Goal: Contribute content

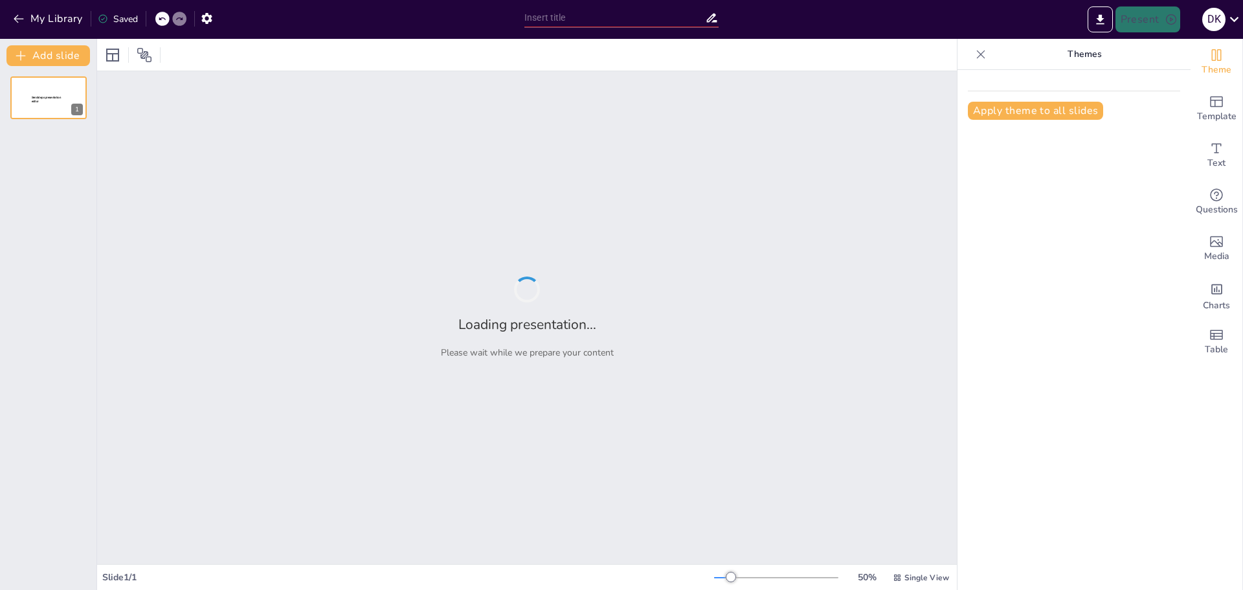
type input "Habitats y Comportamientos de los Animales"
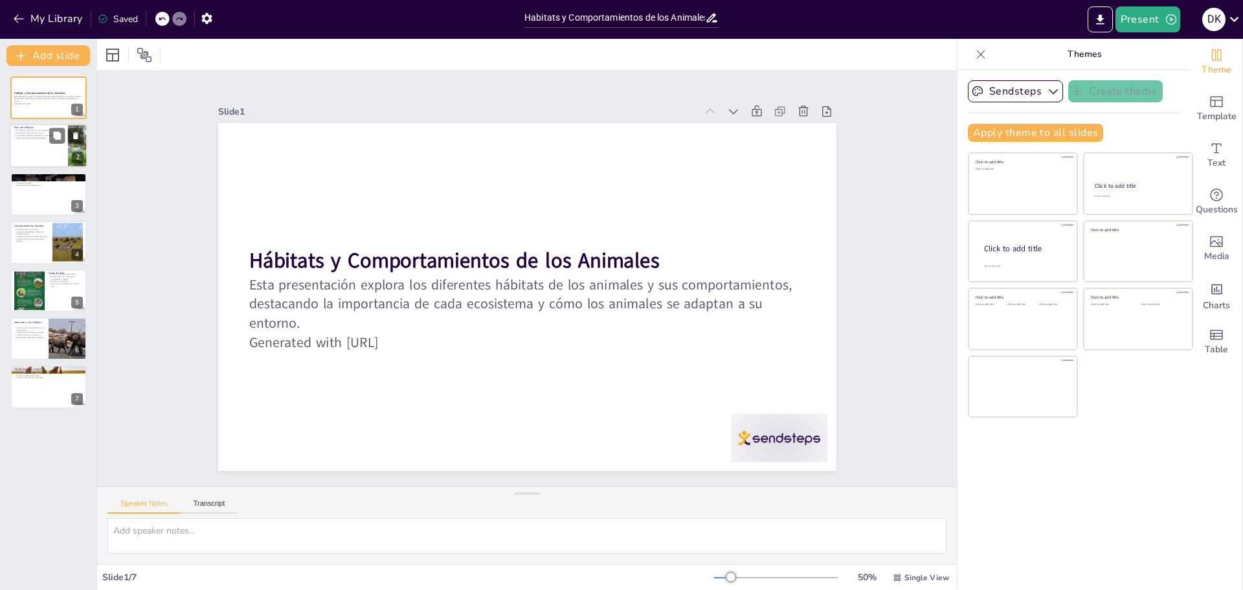
click at [41, 133] on p "Los hábitats ofrecen recursos únicos." at bounding box center [39, 133] width 50 height 3
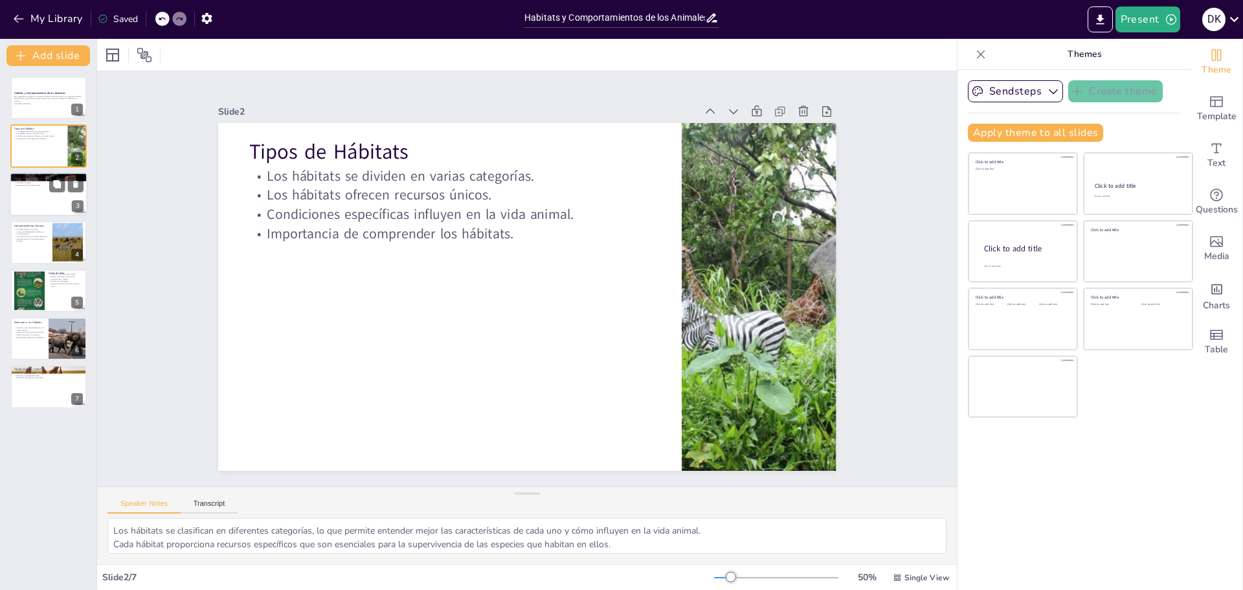
click at [34, 190] on div at bounding box center [49, 194] width 78 height 44
type textarea "Las adaptaciones son cruciales para la supervivencia de los animales, ya que le…"
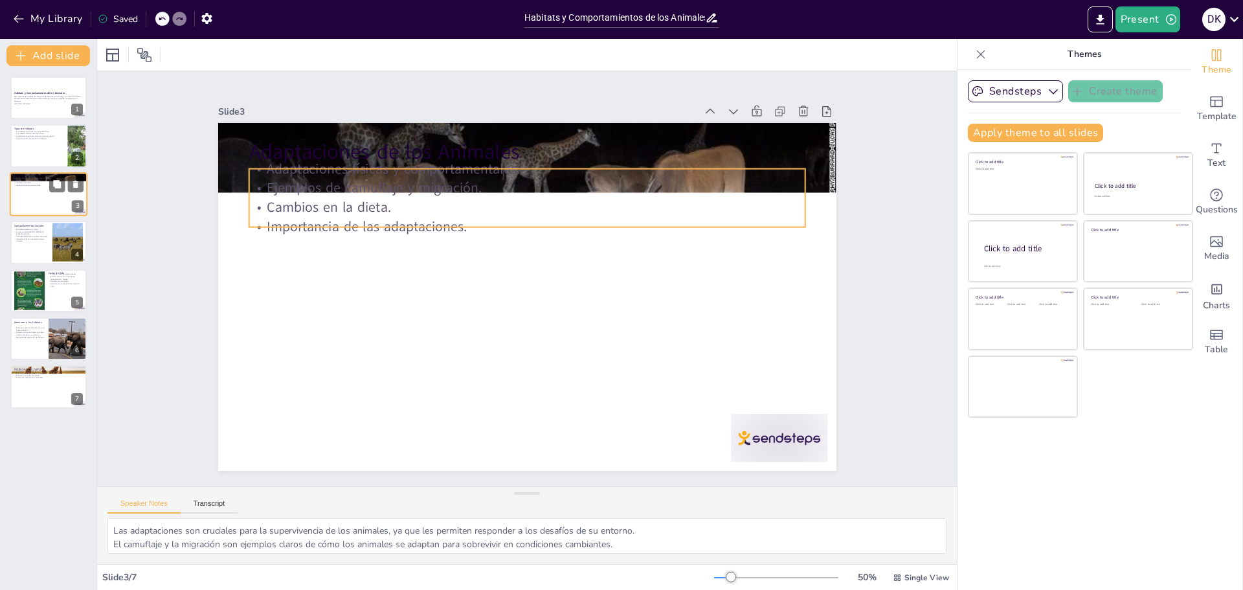
click at [39, 186] on p "Importancia de las adaptaciones." at bounding box center [49, 185] width 70 height 3
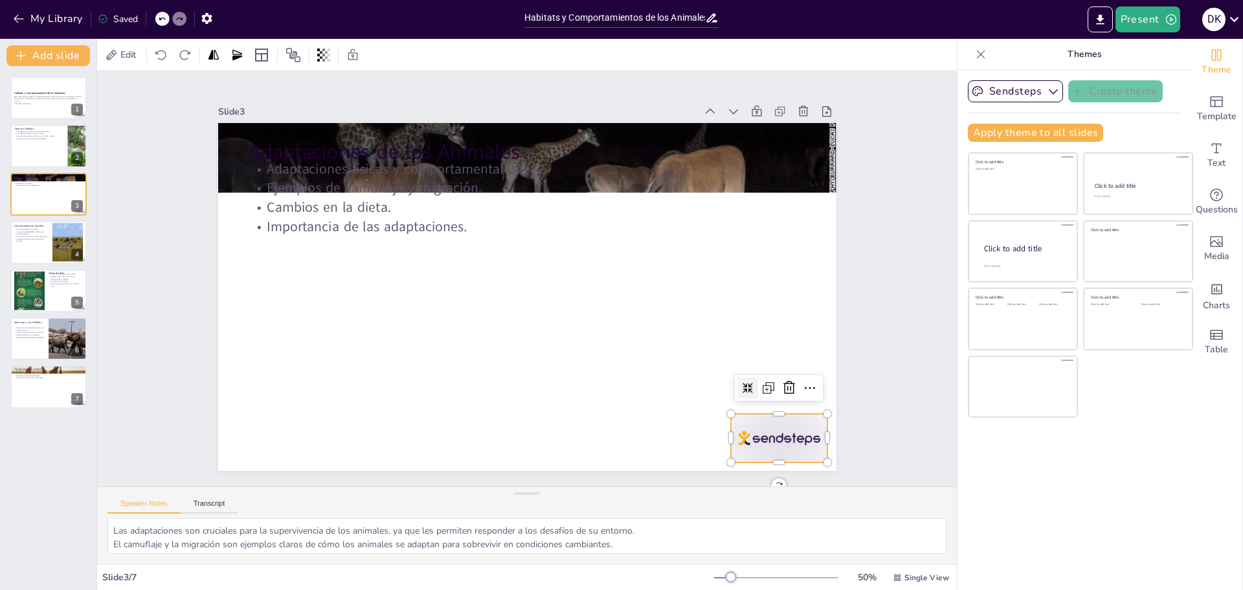
click at [594, 523] on div at bounding box center [546, 576] width 96 height 107
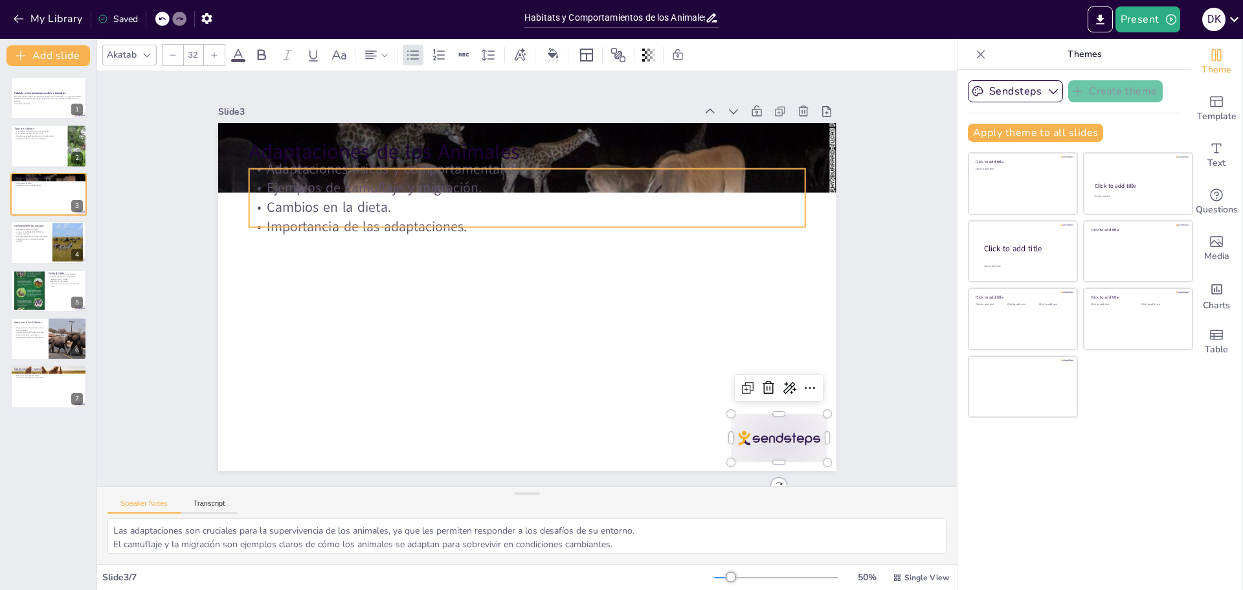
click at [401, 209] on p "Cambios en la dieta." at bounding box center [562, 216] width 491 height 295
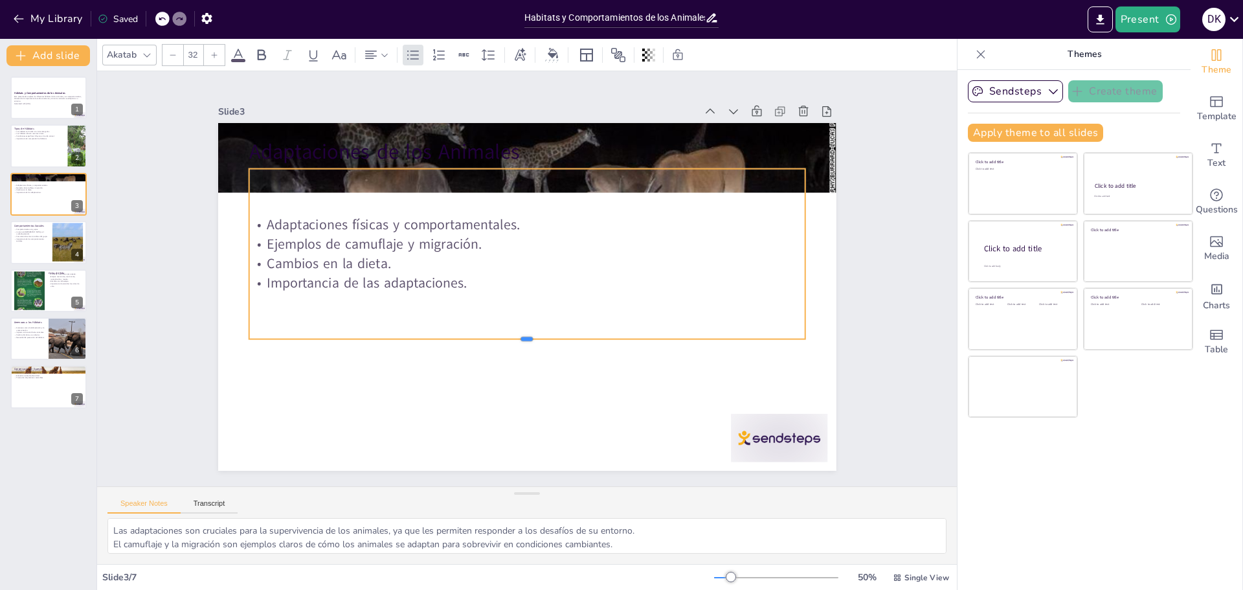
drag, startPoint x: 515, startPoint y: 223, endPoint x: 511, endPoint y: 337, distance: 114.0
click at [511, 249] on div at bounding box center [520, 214] width 554 height 69
click at [569, 173] on div "Adaptaciones físicas y comportamentales. Ejemplos de camuflaje y migración. Cam…" at bounding box center [519, 255] width 582 height 335
click at [574, 173] on div "Adaptaciones físicas y comportamentales. Ejemplos de camuflaje y migración. Cam…" at bounding box center [548, 269] width 383 height 578
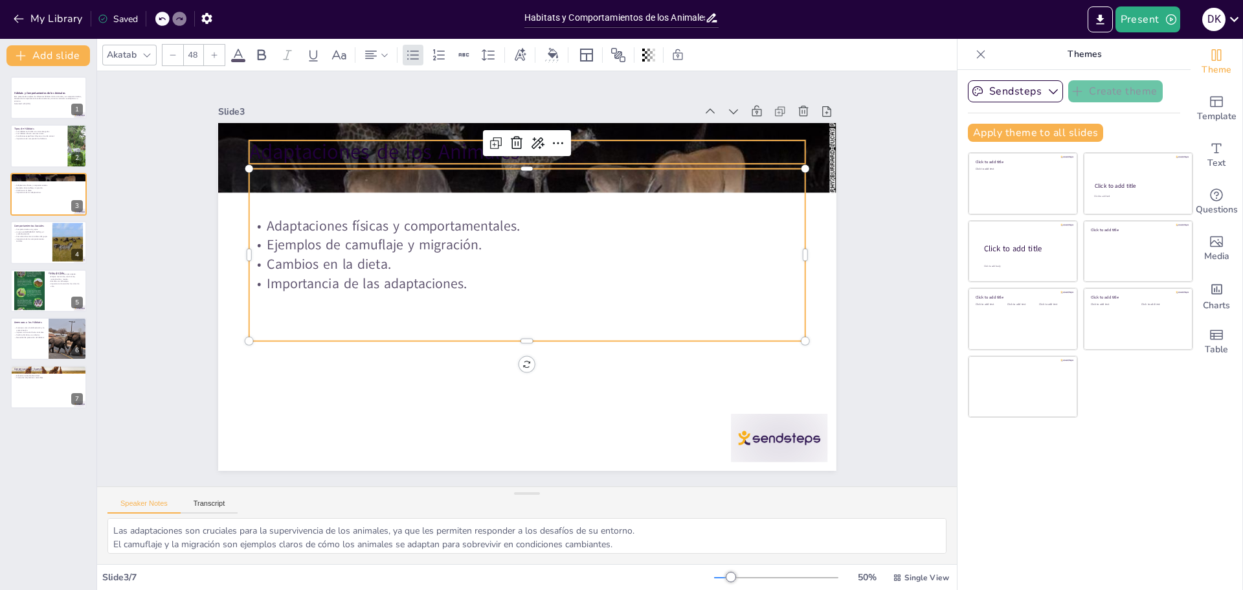
click at [615, 136] on p "Adaptaciones de los Animales" at bounding box center [651, 252] width 144 height 550
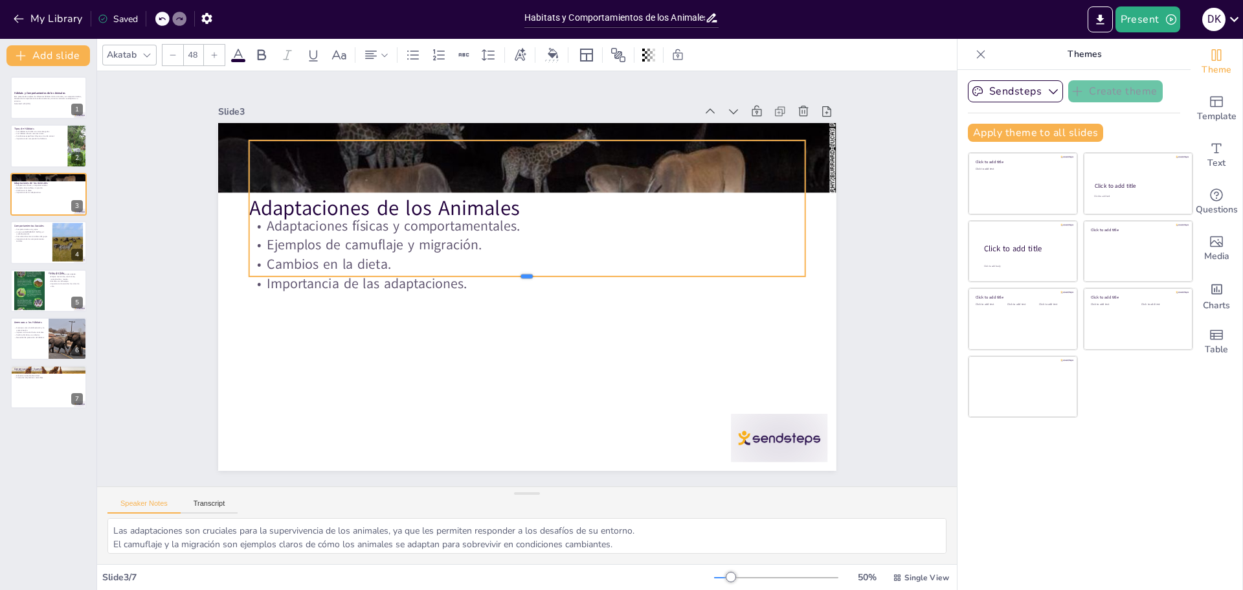
drag, startPoint x: 515, startPoint y: 158, endPoint x: 504, endPoint y: 271, distance: 113.2
click at [504, 271] on div at bounding box center [530, 278] width 182 height 532
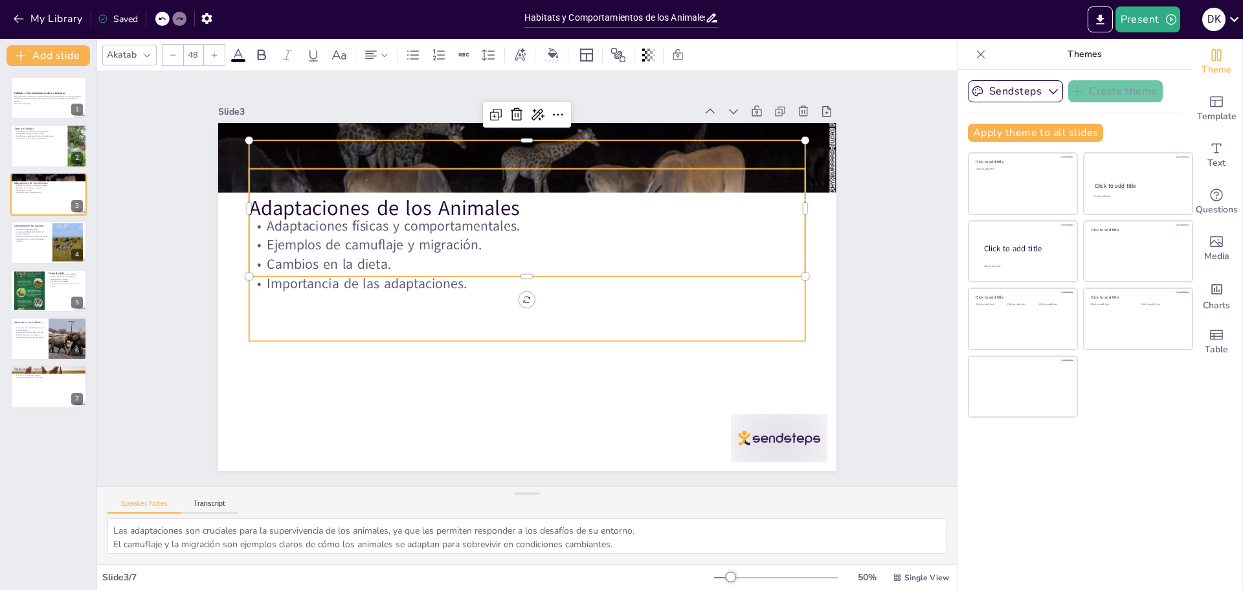
click at [408, 225] on p "Adaptaciones físicas y comportamentales." at bounding box center [475, 268] width 135 height 548
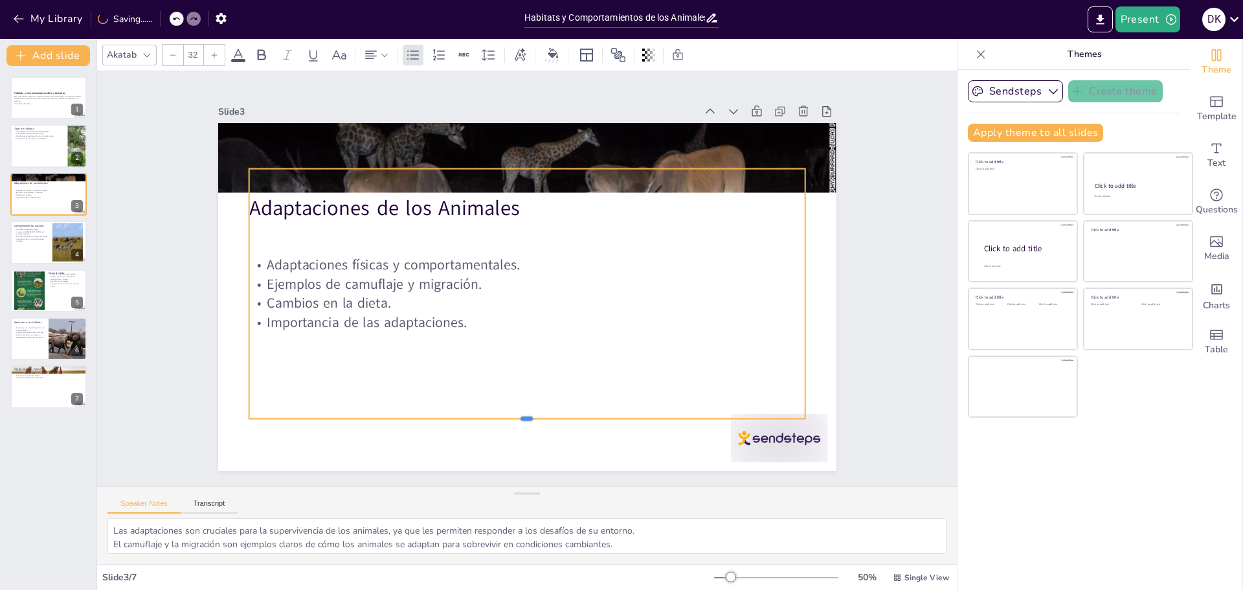
drag, startPoint x: 517, startPoint y: 336, endPoint x: 520, endPoint y: 414, distance: 77.8
click at [520, 361] on div at bounding box center [430, 171] width 420 height 380
click at [351, 197] on div "Adaptaciones físicas y comportamentales. Ejemplos de camuflaje y migración. Cam…" at bounding box center [513, 282] width 360 height 596
click at [381, 203] on div "Adaptaciones físicas y comportamentales. Ejemplos de camuflaje y migración. Cam…" at bounding box center [512, 277] width 306 height 579
click at [388, 195] on div "Adaptaciones físicas y comportamentales. Ejemplos de camuflaje y migración. Cam…" at bounding box center [515, 287] width 529 height 597
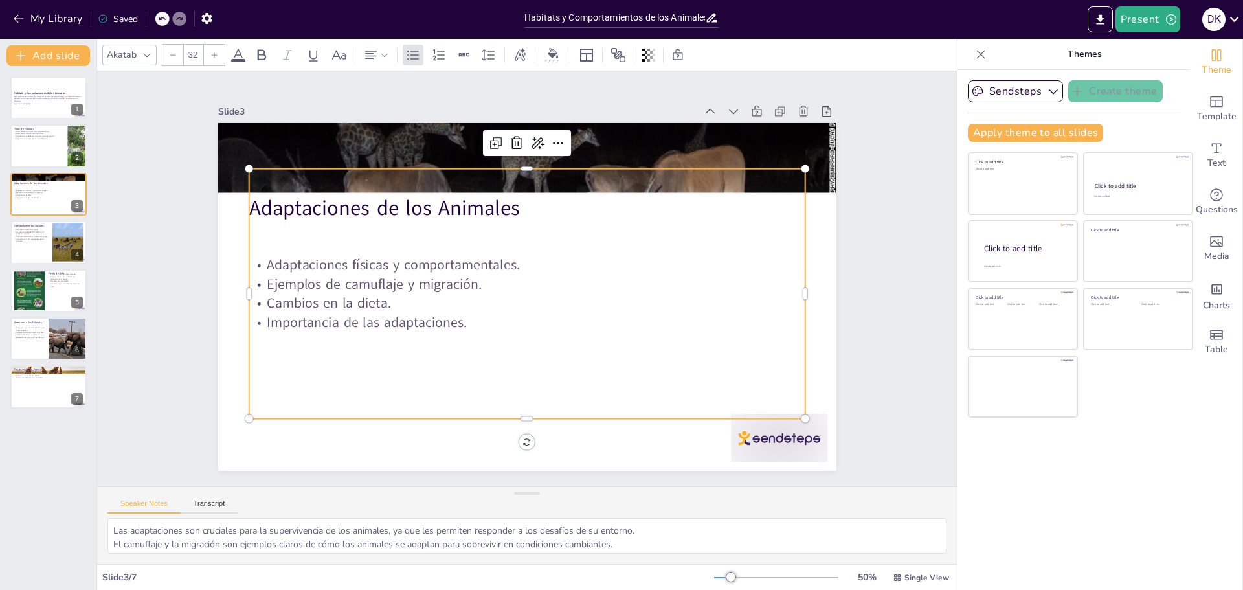
click at [402, 174] on div "Adaptaciones físicas y comportamentales. Ejemplos de camuflaje y migración. Cam…" at bounding box center [513, 282] width 360 height 596
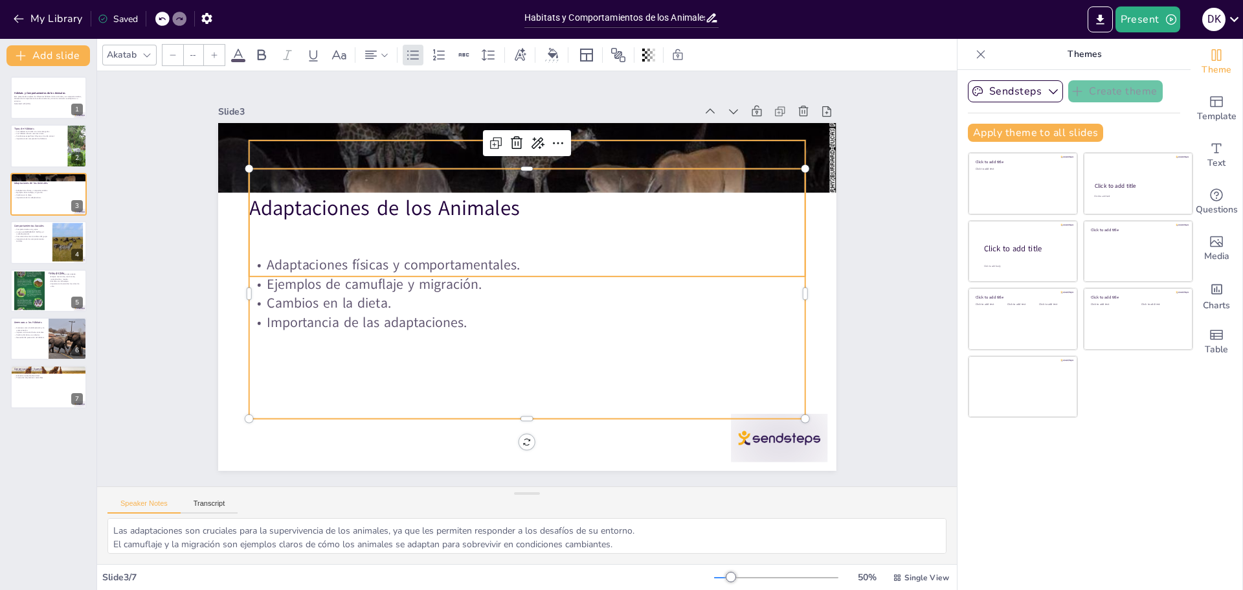
type input "48"
click at [399, 168] on div "Adaptaciones de los Animales" at bounding box center [498, 343] width 563 height 350
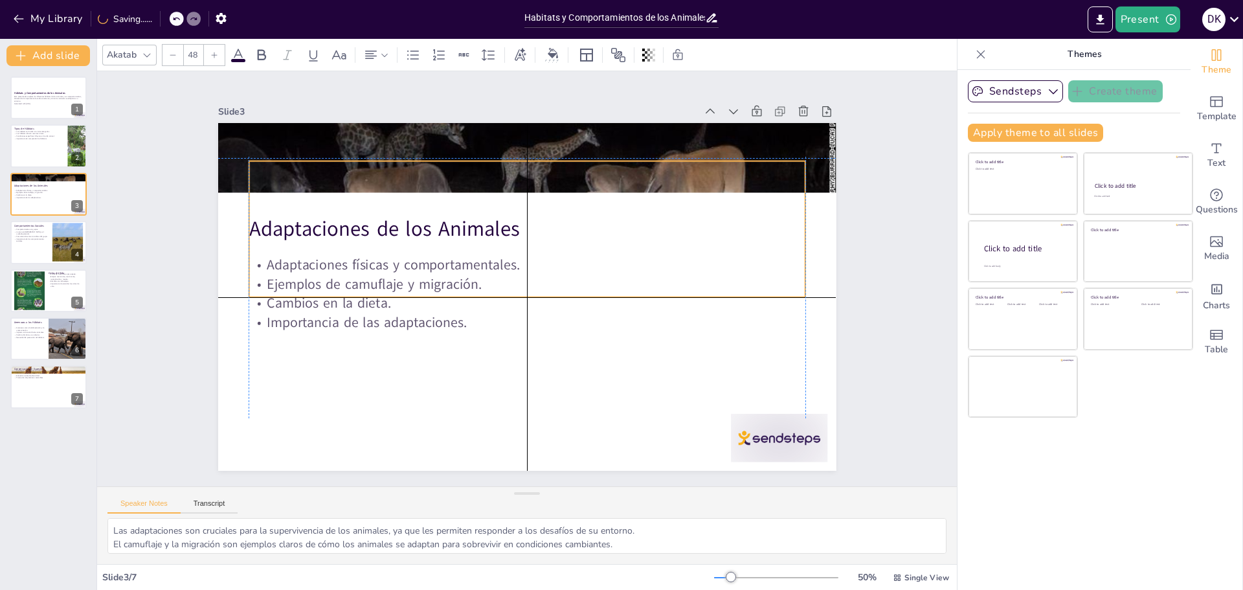
drag, startPoint x: 518, startPoint y: 269, endPoint x: 518, endPoint y: 285, distance: 16.2
click at [518, 285] on p "Ejemplos de camuflaje y migración." at bounding box center [521, 278] width 77 height 555
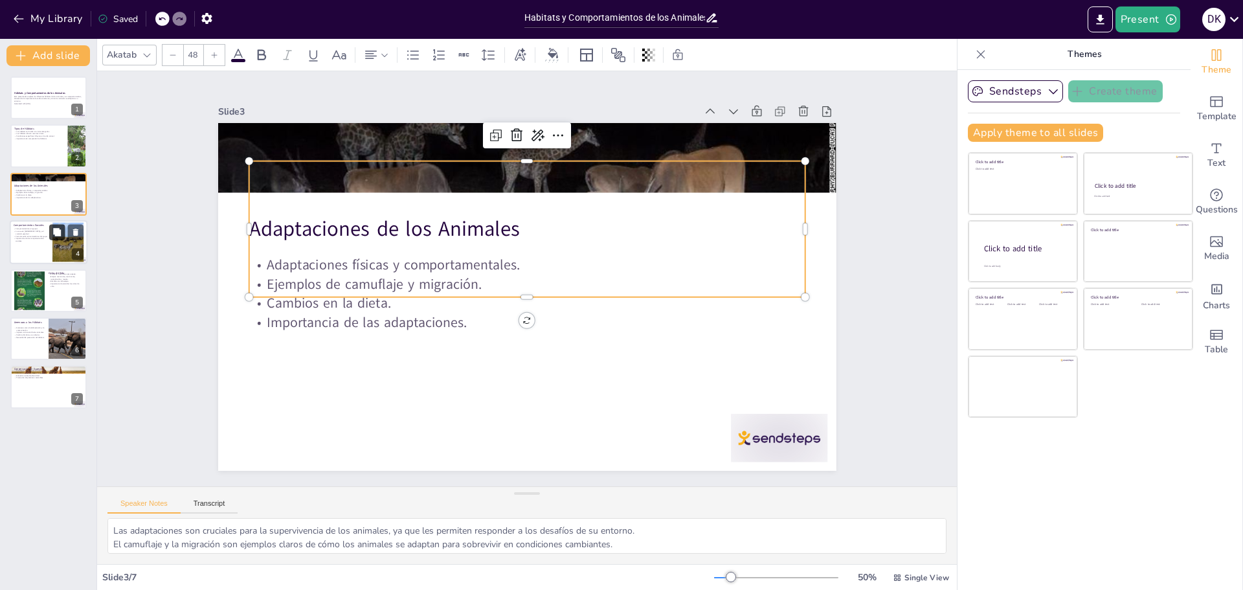
click at [52, 235] on button at bounding box center [57, 233] width 16 height 16
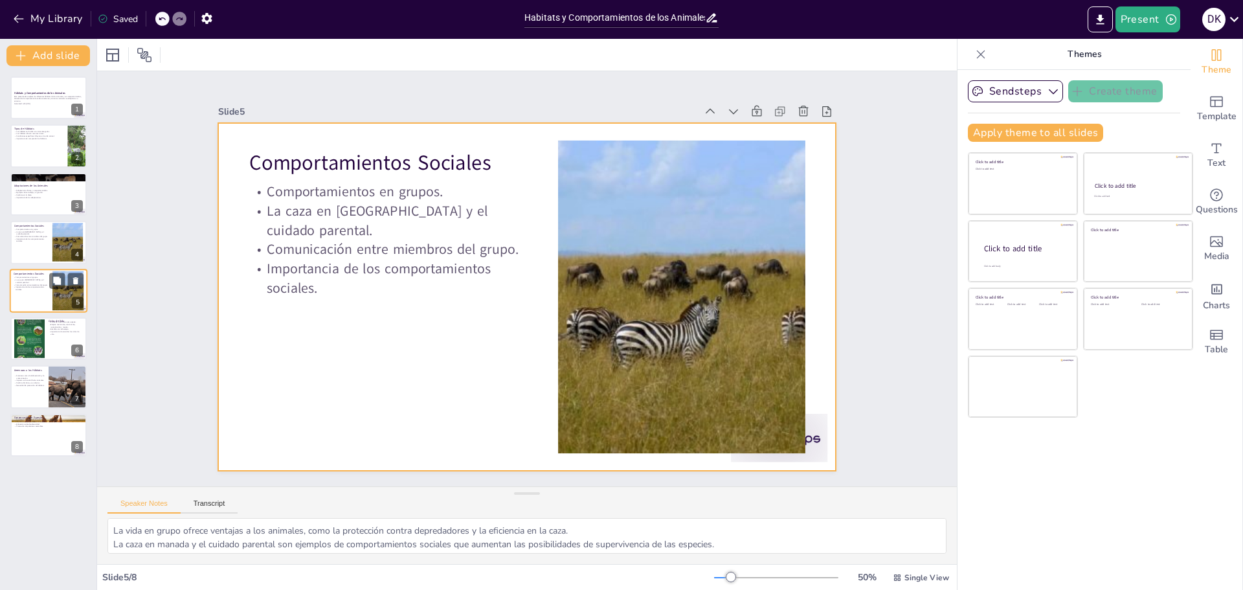
click at [38, 294] on div at bounding box center [49, 291] width 78 height 44
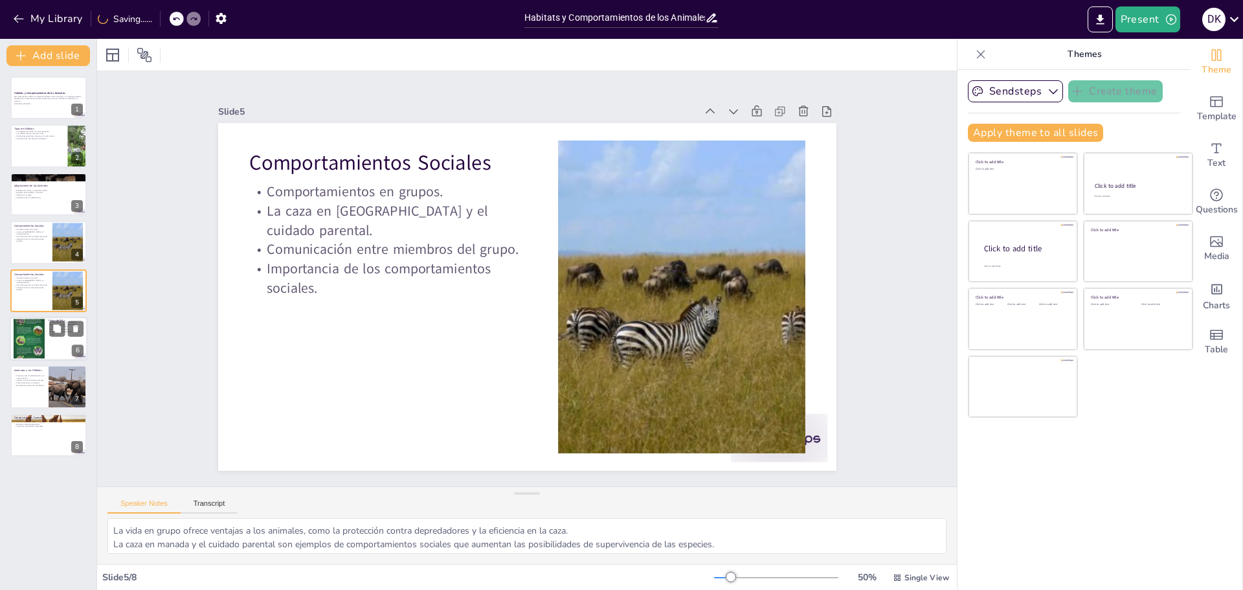
click at [41, 331] on div at bounding box center [29, 339] width 31 height 78
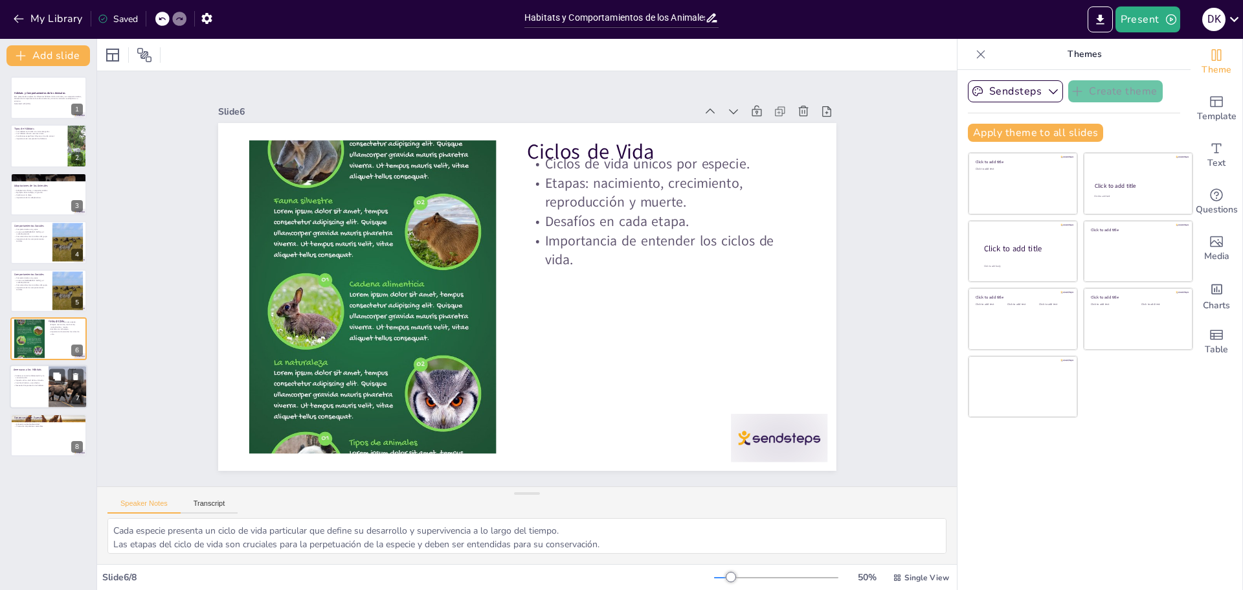
click at [33, 378] on p "Amenazas como la deforestación y la contaminación." at bounding box center [29, 376] width 31 height 5
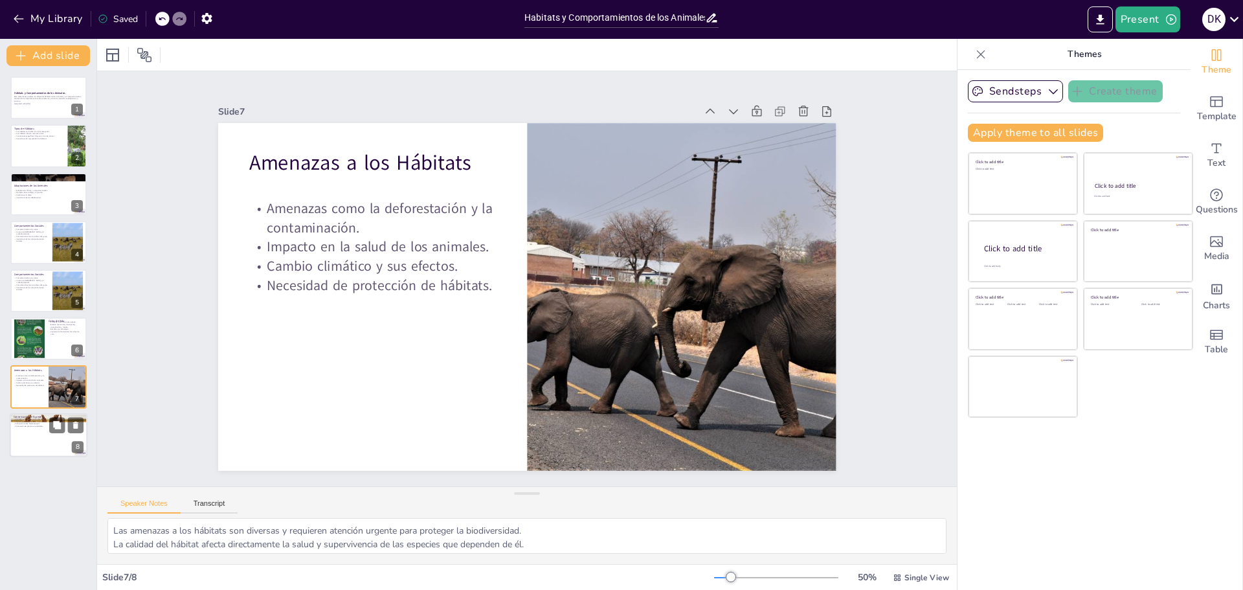
click at [34, 430] on div at bounding box center [49, 435] width 78 height 44
type textarea "Las estrategias de conservación son vitales para proteger la biodiversidad y ga…"
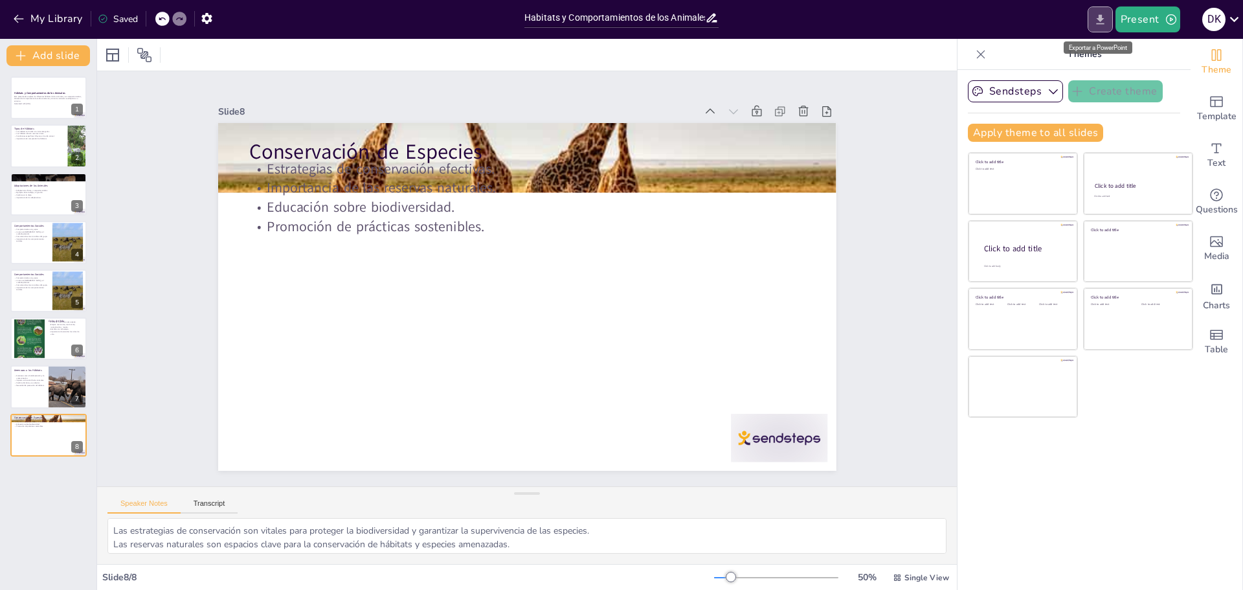
click at [1097, 23] on icon "Export to PowerPoint" at bounding box center [1100, 20] width 14 height 14
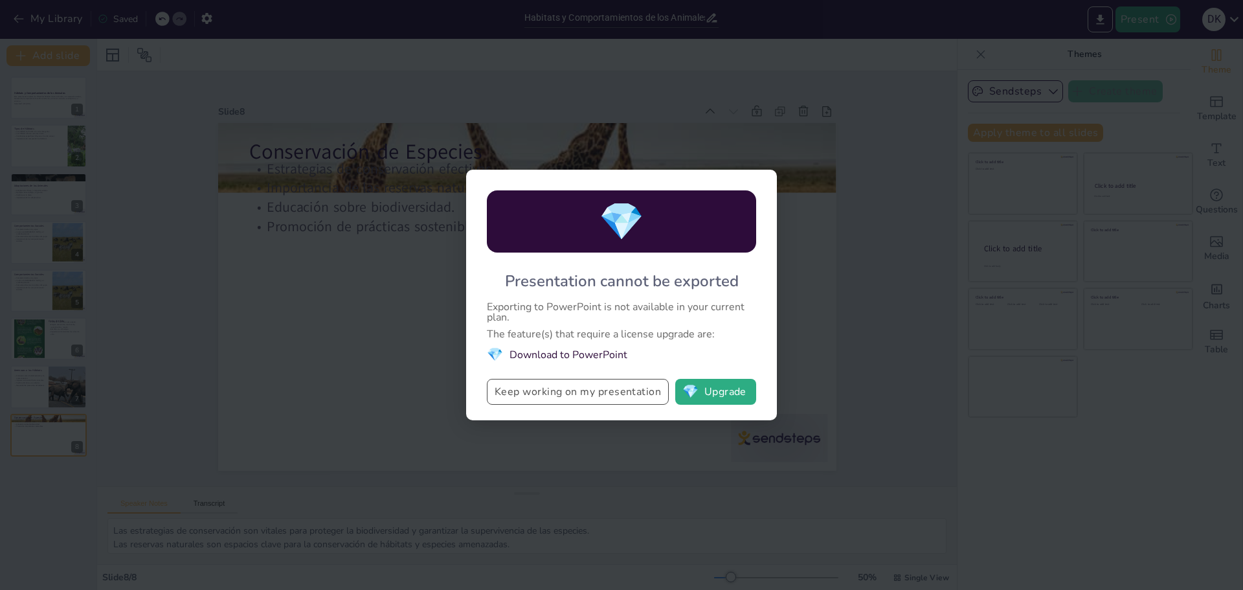
click at [536, 389] on button "Keep working on my presentation" at bounding box center [578, 392] width 182 height 26
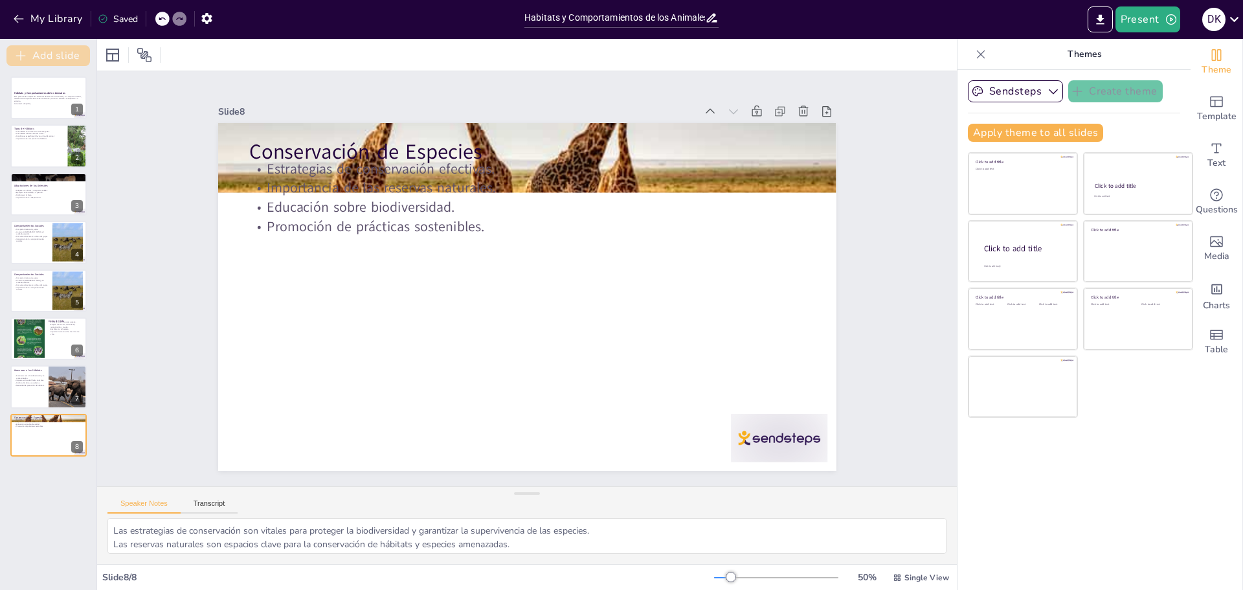
click at [44, 54] on button "Add slide" at bounding box center [48, 55] width 84 height 21
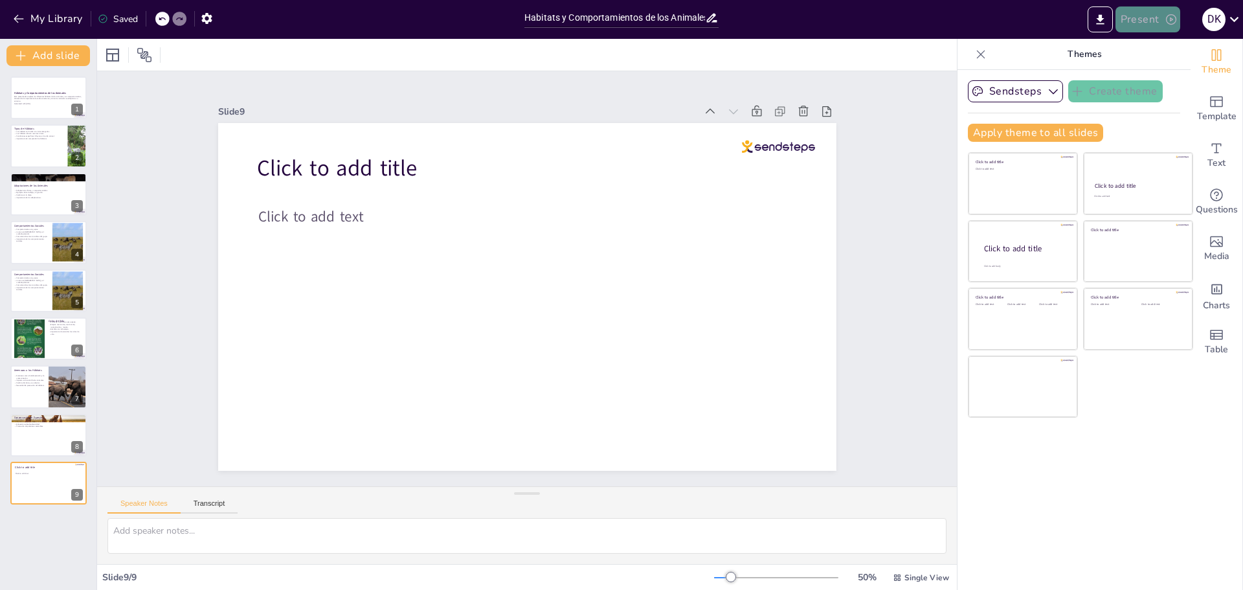
click at [1167, 15] on icon "button" at bounding box center [1170, 19] width 13 height 13
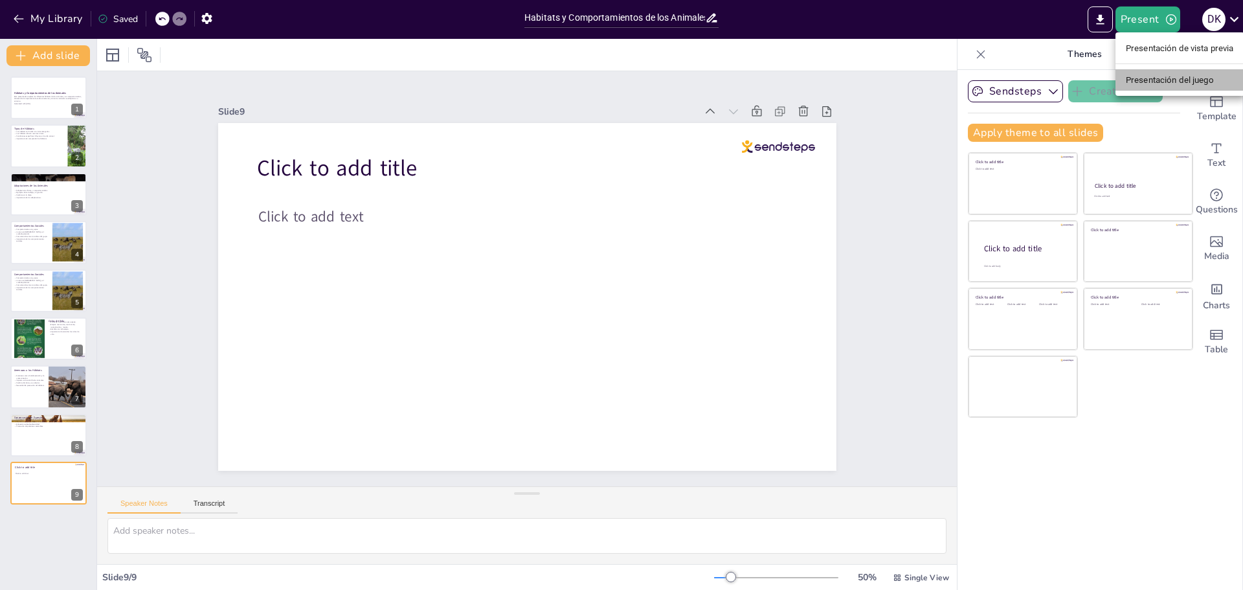
click at [1158, 75] on font "Presentación del juego" at bounding box center [1170, 80] width 88 height 10
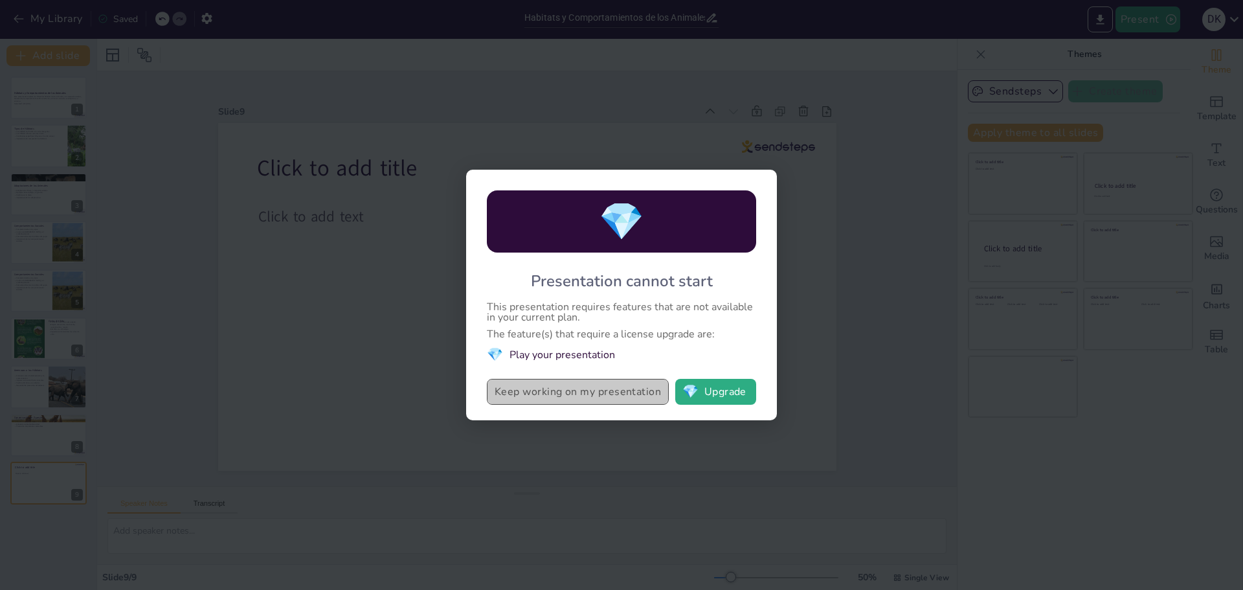
click at [573, 393] on button "Keep working on my presentation" at bounding box center [578, 392] width 182 height 26
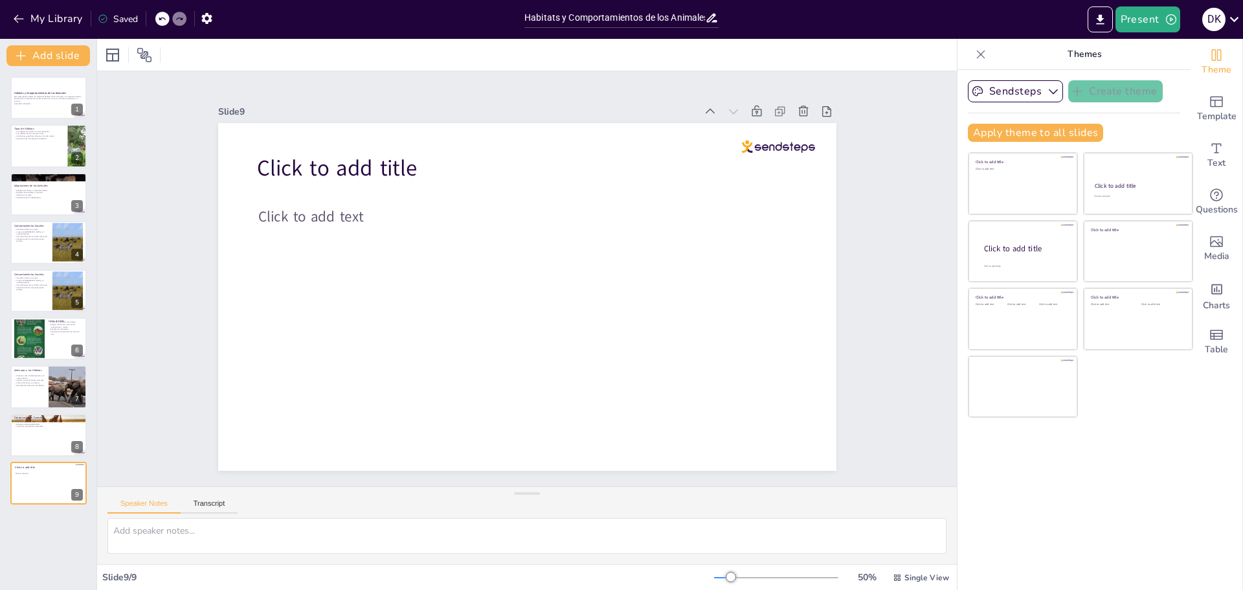
click at [243, 32] on div "My Library Saved" at bounding box center [259, 18] width 518 height 36
click at [1086, 73] on div "Sendsteps Create theme Apply theme to all slides Click to add title Click to ad…" at bounding box center [1073, 330] width 233 height 520
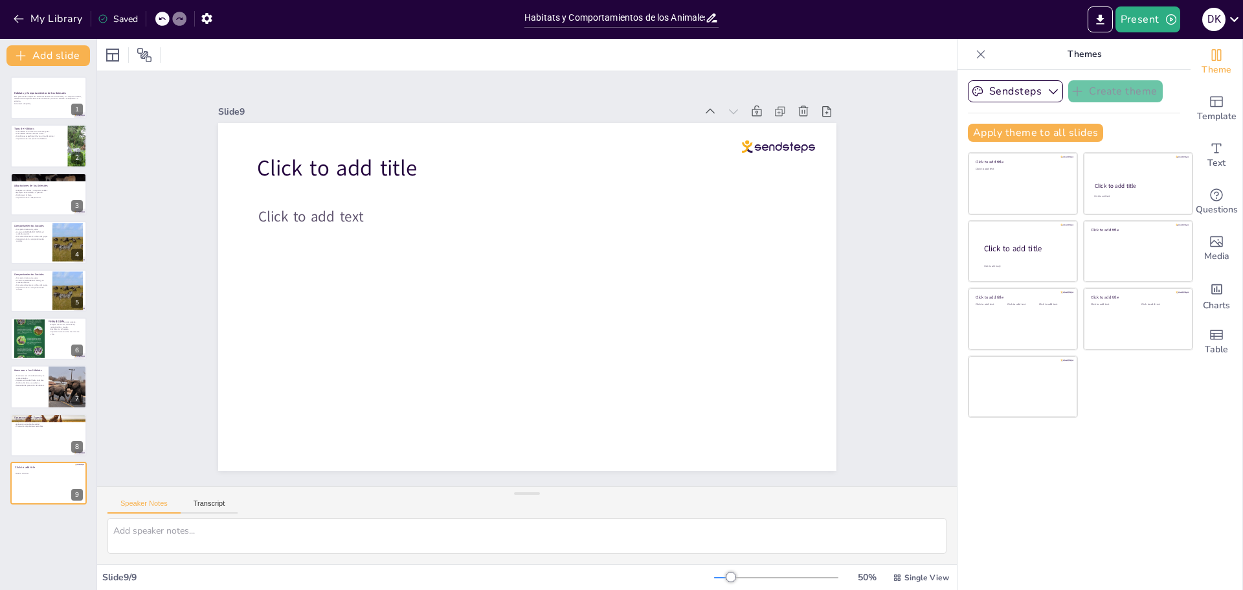
click at [1086, 73] on div "Sendsteps Create theme Apply theme to all slides Click to add title Click to ad…" at bounding box center [1073, 330] width 233 height 520
click at [974, 54] on icon at bounding box center [980, 54] width 13 height 13
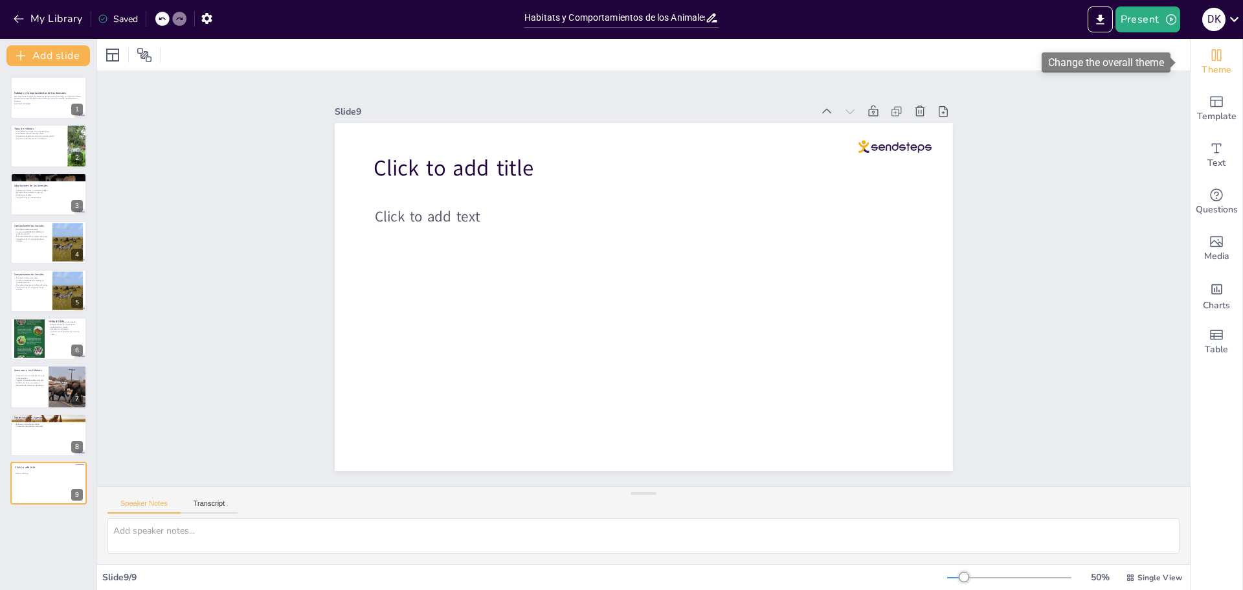
click at [1212, 60] on icon "Change the overall theme" at bounding box center [1217, 55] width 10 height 12
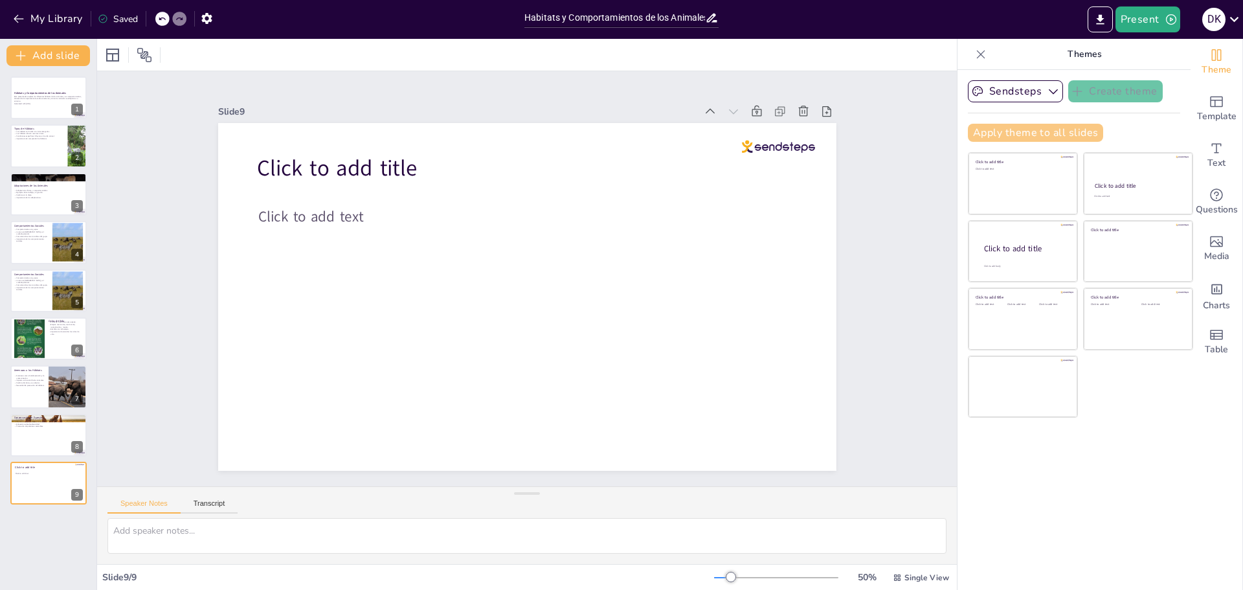
click at [1052, 135] on button "Apply theme to all slides" at bounding box center [1035, 133] width 135 height 18
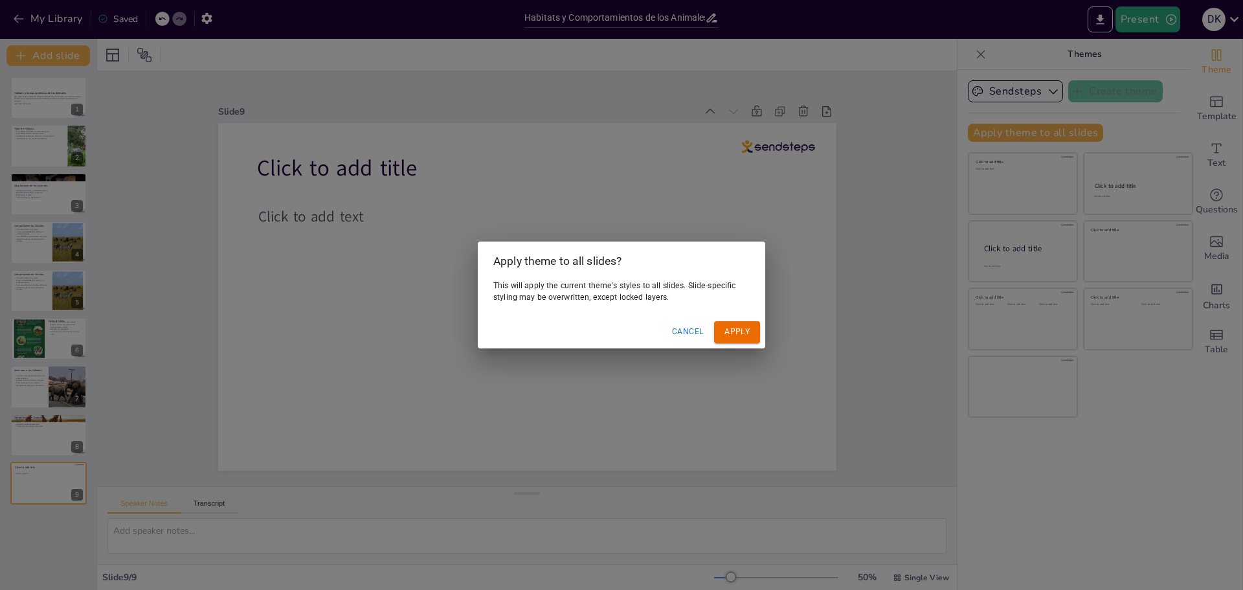
click at [737, 325] on button "Apply" at bounding box center [737, 331] width 46 height 21
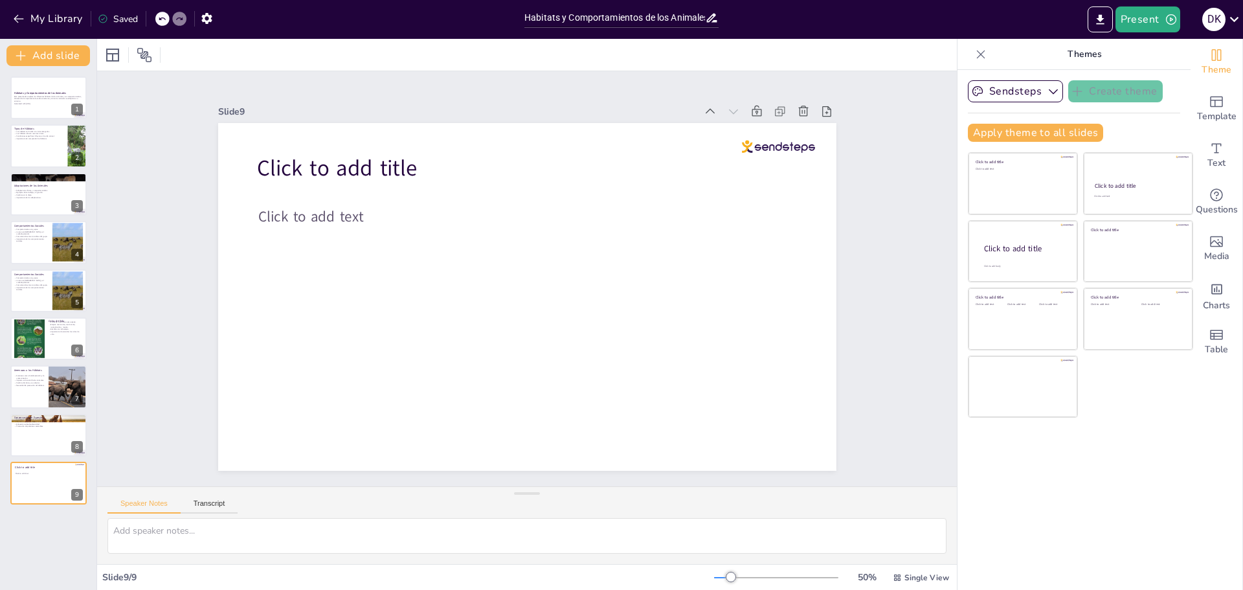
click at [1080, 103] on div "Sendsteps Create theme Apply theme to all slides Click to add title Click to ad…" at bounding box center [1074, 116] width 212 height 72
click at [20, 14] on icon "button" at bounding box center [18, 18] width 13 height 13
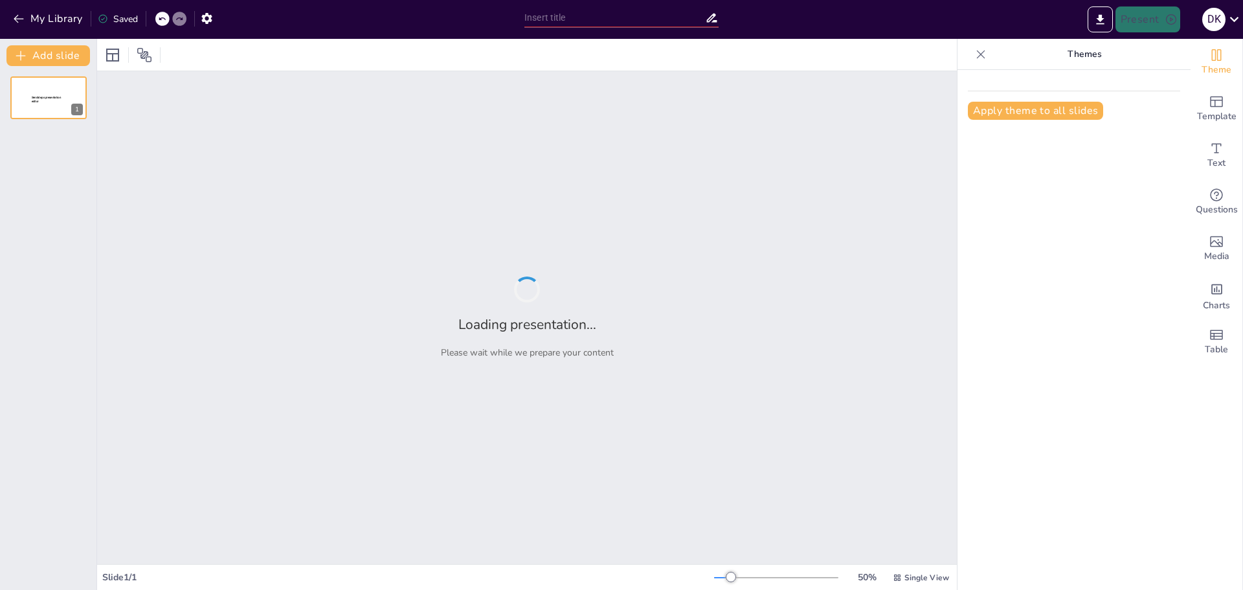
type input "Explorando los Planetas del Sistema Solar"
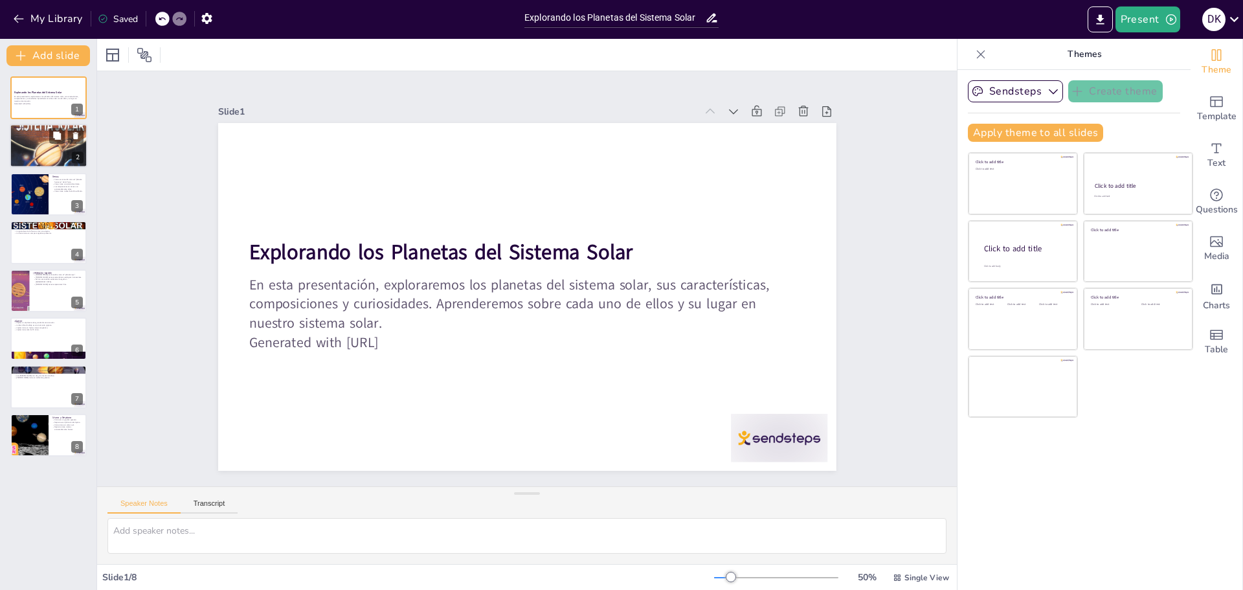
click at [25, 137] on p "Mercurio tiene un núcleo [PERSON_NAME] denso." at bounding box center [49, 137] width 70 height 3
type textarea "Mercurio, al ser el planeta más cercano al Sol, experimenta temperaturas extrem…"
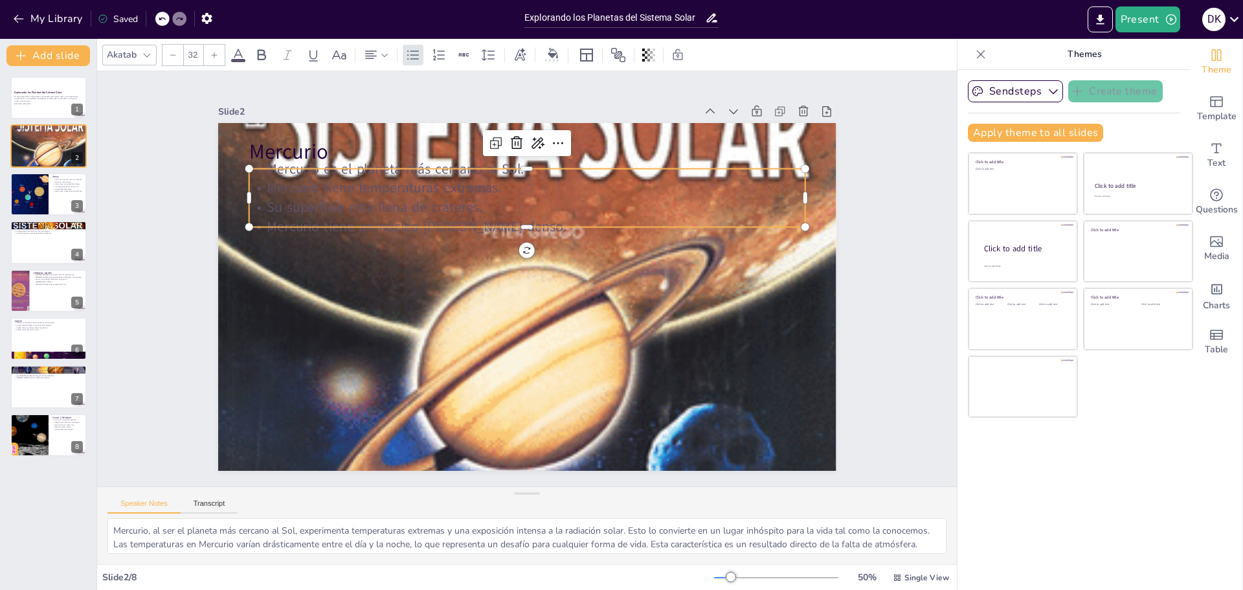
click at [529, 212] on p "Mercurio tiene un núcleo de hierro denso." at bounding box center [565, 243] width 386 height 426
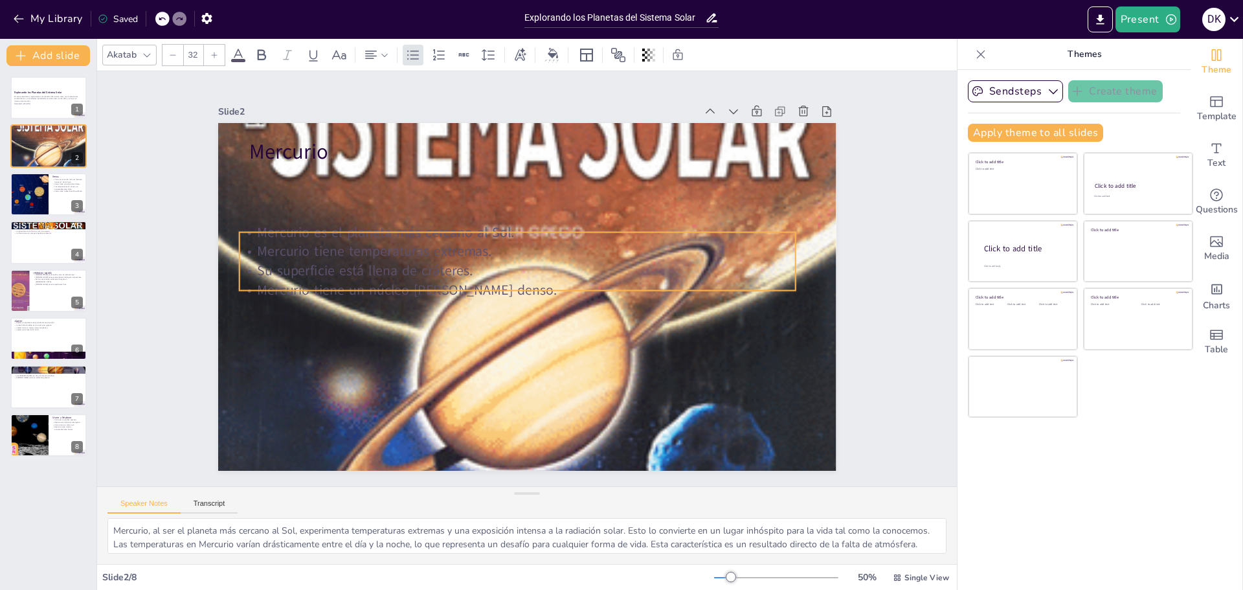
drag, startPoint x: 515, startPoint y: 220, endPoint x: 506, endPoint y: 284, distance: 64.2
click at [506, 284] on p "Mercurio tiene un núcleo de hierro denso." at bounding box center [515, 289] width 555 height 77
type input "48"
click at [297, 144] on p "Mercurio" at bounding box center [566, 157] width 538 height 199
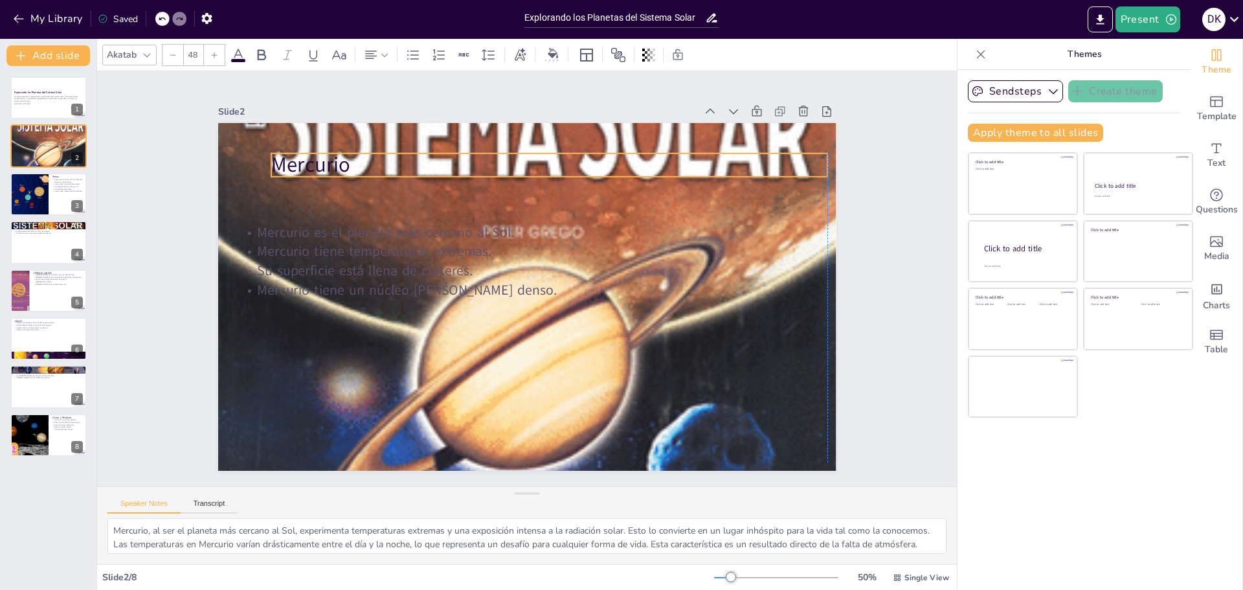
drag, startPoint x: 308, startPoint y: 154, endPoint x: 333, endPoint y: 168, distance: 28.7
click at [333, 168] on p "Mercurio" at bounding box center [561, 167] width 556 height 87
click at [30, 230] on p "La atmósfera de la Tierra es rica en oxígeno." at bounding box center [49, 231] width 70 height 3
type textarea "La presencia de vida en la Tierra es un fenómeno extraordinario, y es resultado…"
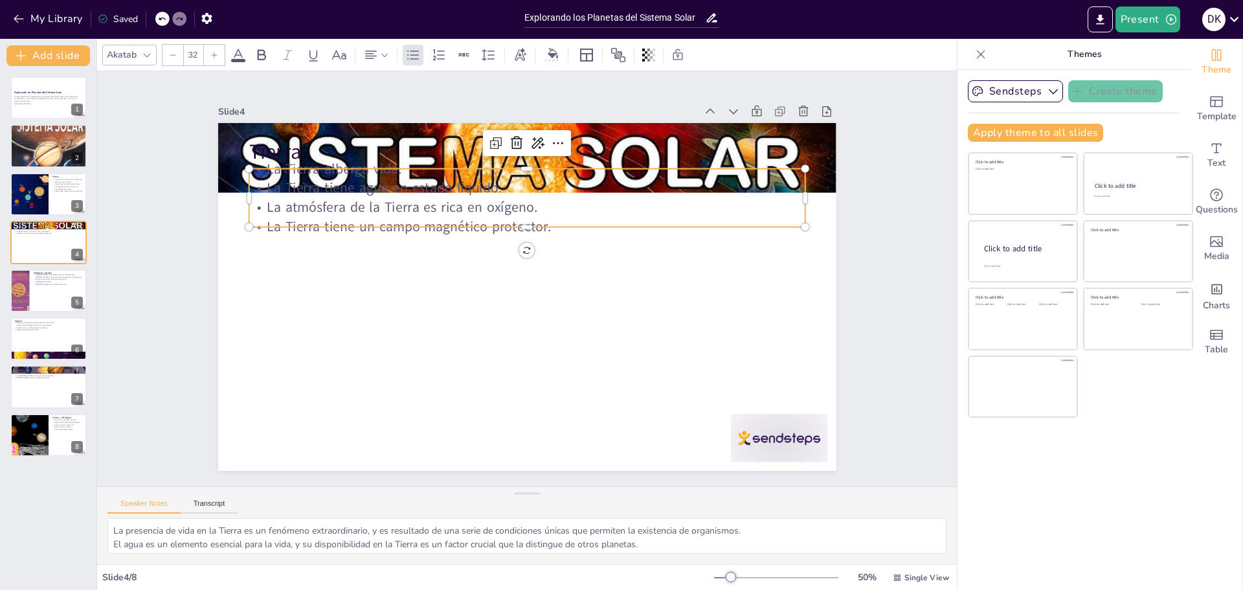
click at [433, 208] on p "La atmósfera de la Tierra es rica en oxígeno." at bounding box center [534, 207] width 555 height 77
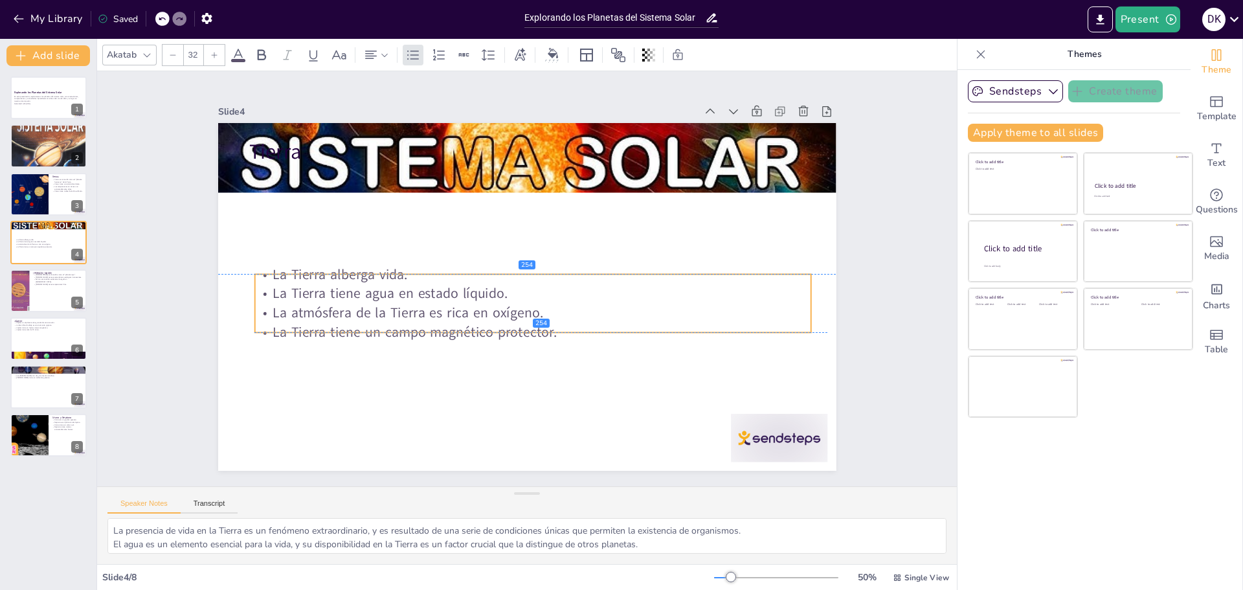
drag, startPoint x: 510, startPoint y: 221, endPoint x: 516, endPoint y: 327, distance: 106.3
click at [516, 327] on p "La Tierra tiene un campo magnético protector." at bounding box center [527, 332] width 555 height 77
type input "48"
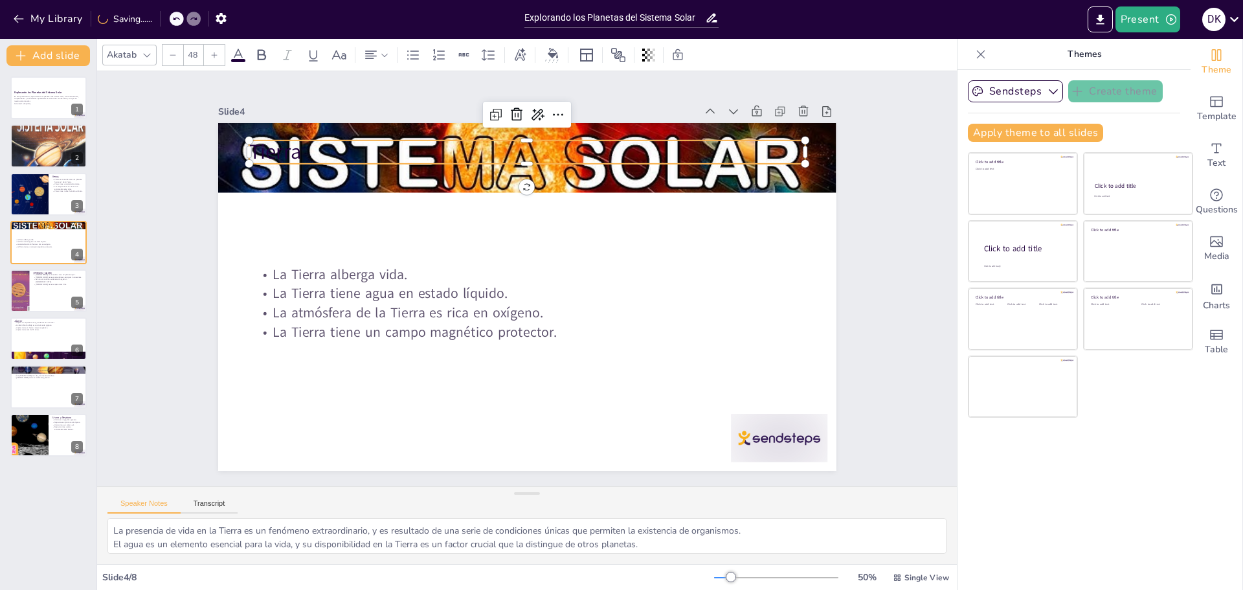
click at [329, 159] on div "Tierra La Tierra alberga vida. La Tierra tiene agua en estado líquido. La atmós…" at bounding box center [527, 297] width 618 height 348
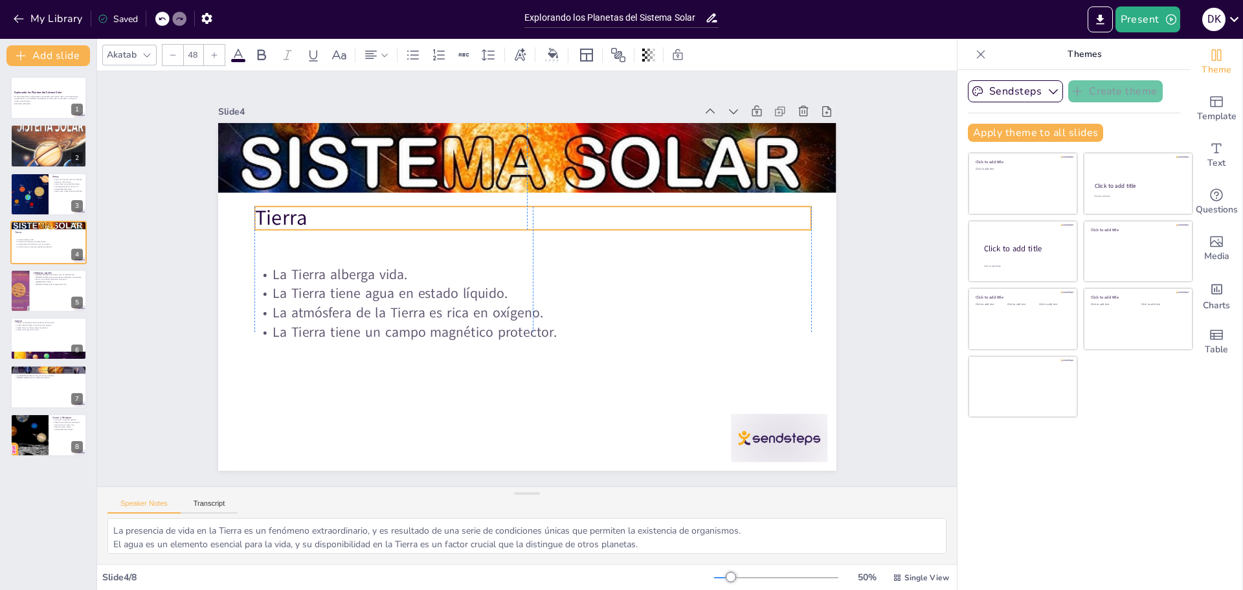
drag, startPoint x: 339, startPoint y: 150, endPoint x: 344, endPoint y: 216, distance: 66.2
click at [344, 216] on p "Tierra" at bounding box center [539, 218] width 556 height 87
click at [28, 383] on div at bounding box center [49, 387] width 78 height 44
type textarea "Los anillos de Saturno son una de las características más distintivas del plane…"
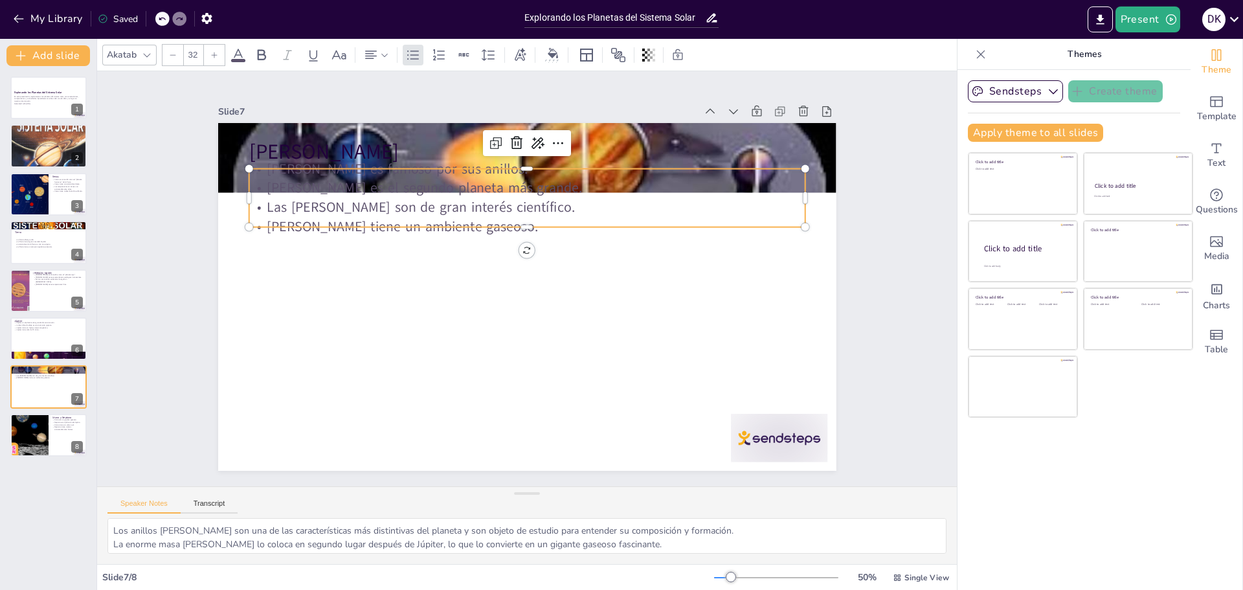
click at [512, 214] on p "Saturno tiene un ambiente gaseoso." at bounding box center [532, 226] width 555 height 77
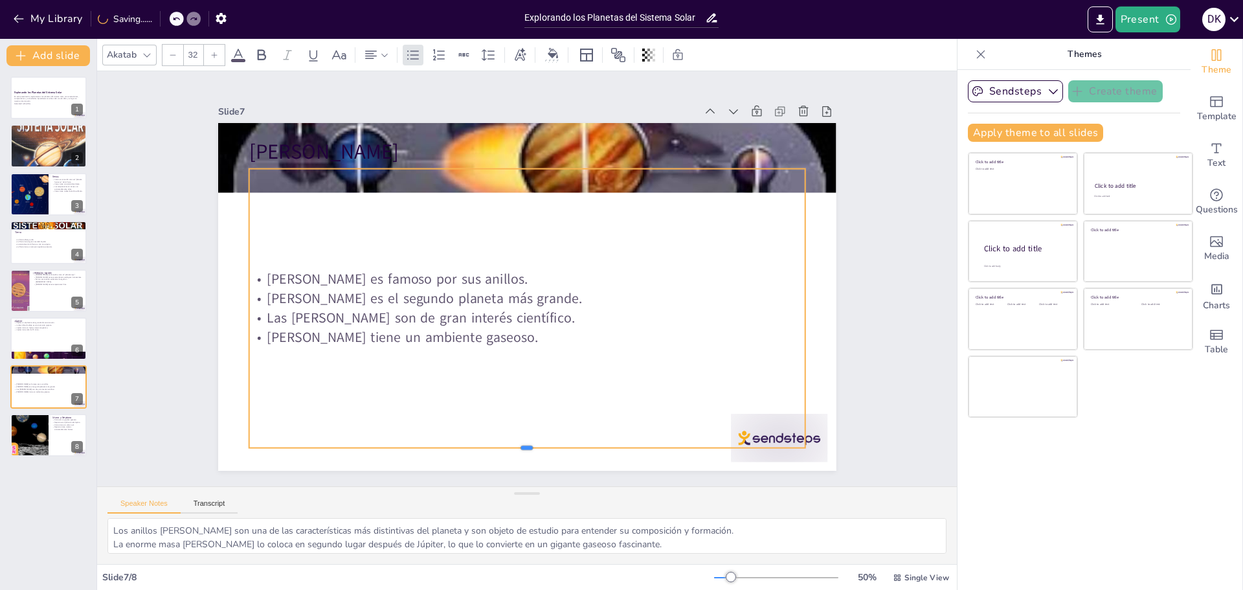
drag, startPoint x: 509, startPoint y: 221, endPoint x: 510, endPoint y: 443, distance: 222.0
click at [510, 447] on div at bounding box center [527, 452] width 556 height 10
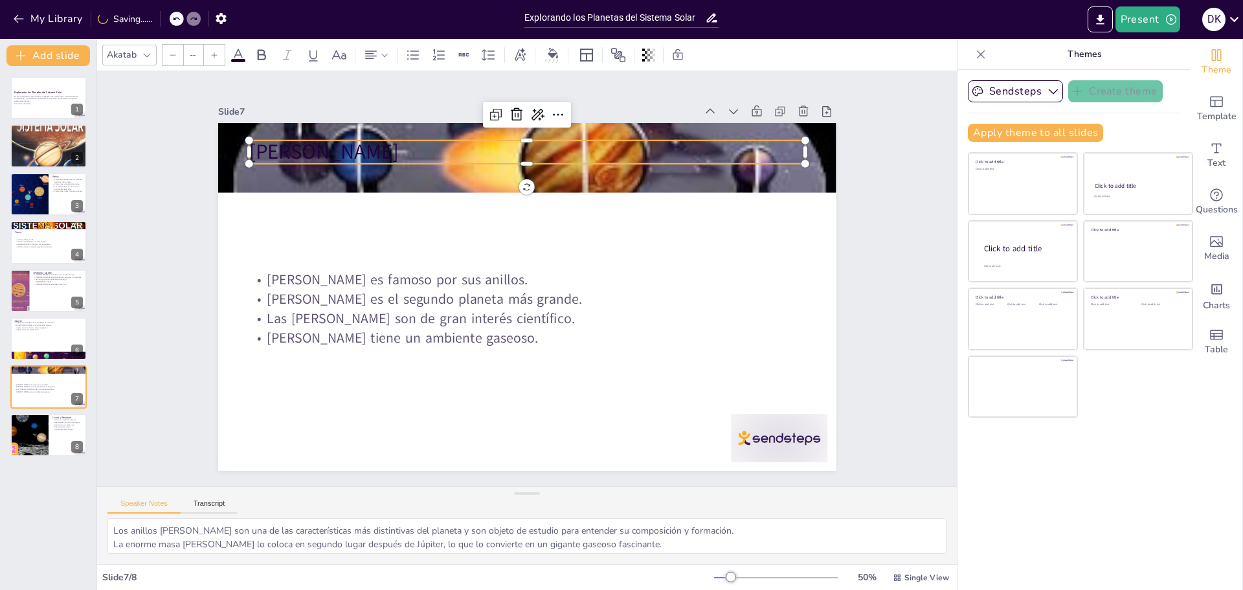
type input "48"
click at [264, 142] on p "Saturno" at bounding box center [540, 152] width 556 height 87
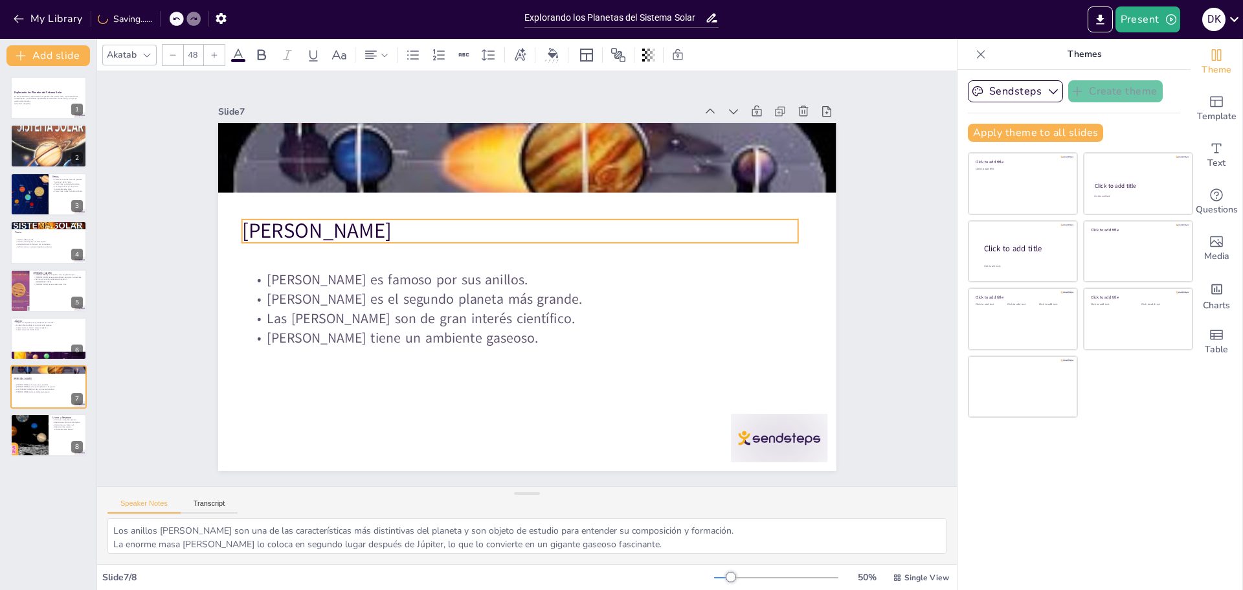
drag, startPoint x: 515, startPoint y: 151, endPoint x: 507, endPoint y: 230, distance: 79.3
click at [507, 123] on div "Saturno Saturno es famoso por sus anillos. Saturno es el segundo planeta más gr…" at bounding box center [527, 123] width 618 height 0
click at [1137, 16] on button "Present" at bounding box center [1147, 19] width 65 height 26
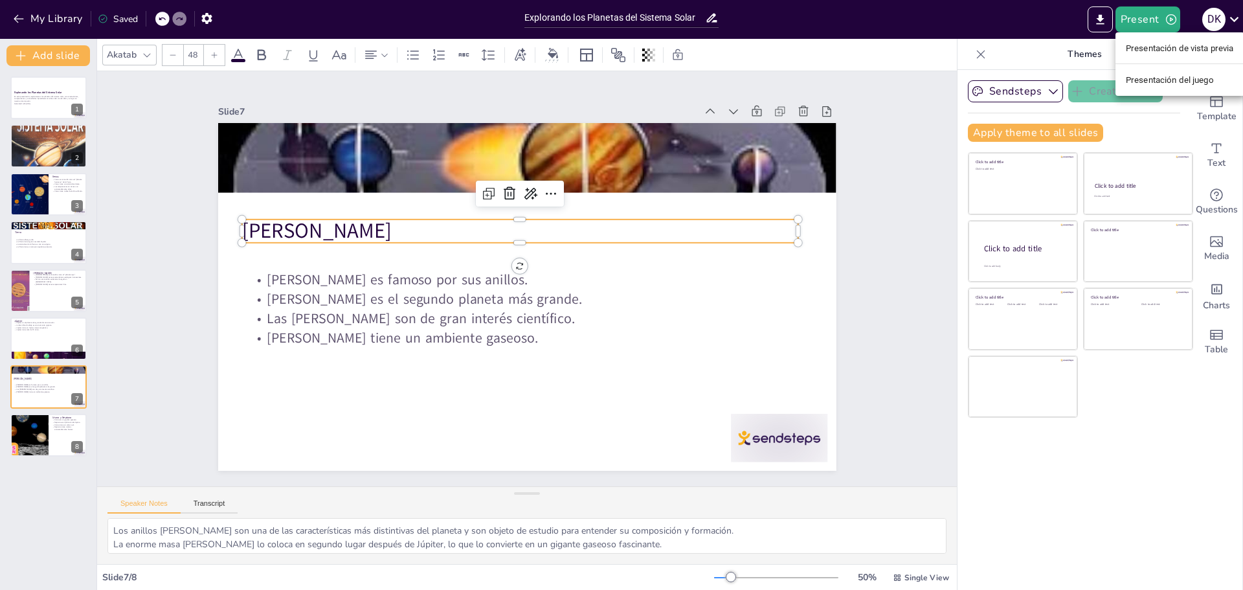
click at [1097, 19] on div at bounding box center [621, 295] width 1243 height 590
click at [1104, 21] on icon "Export to PowerPoint" at bounding box center [1100, 20] width 14 height 14
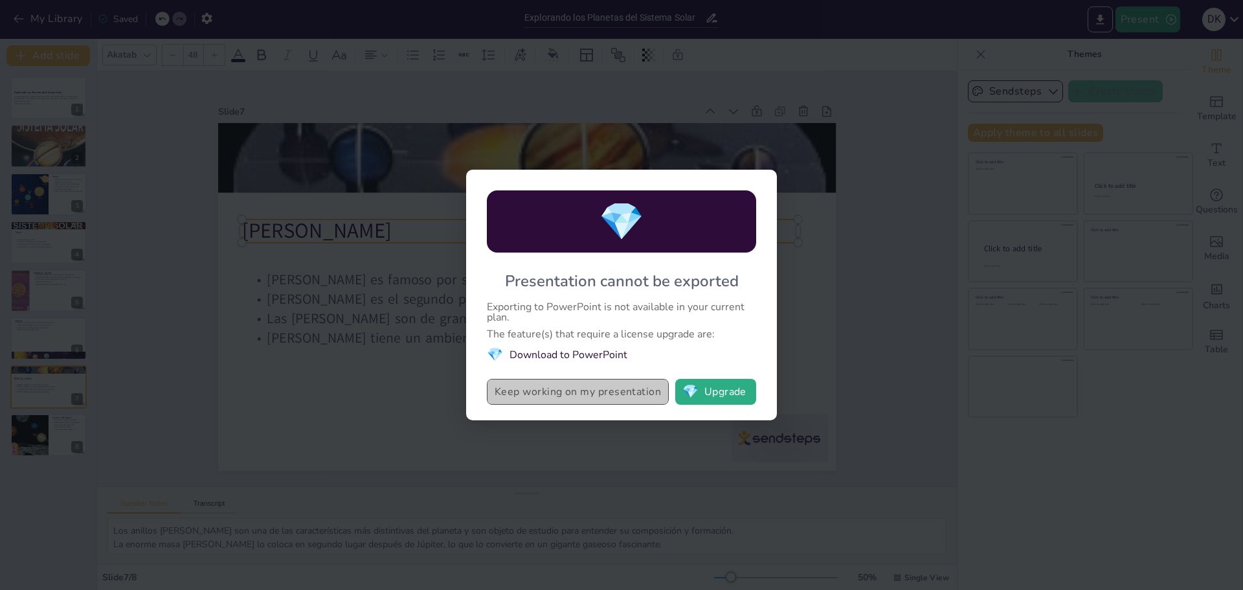
click at [589, 394] on button "Keep working on my presentation" at bounding box center [578, 392] width 182 height 26
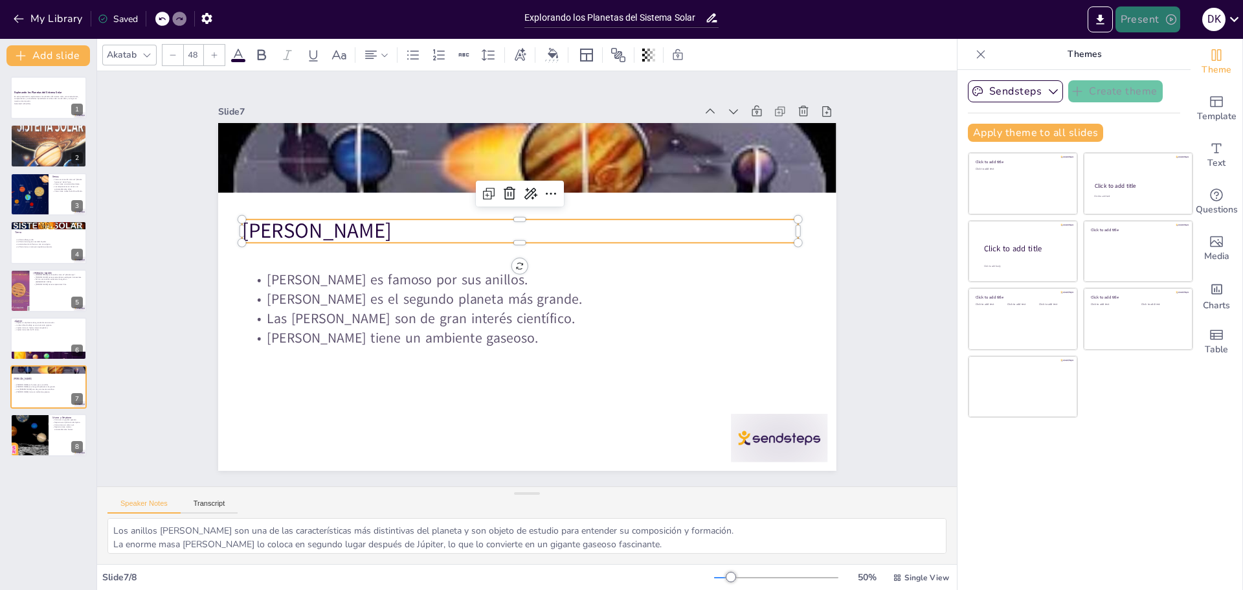
click at [1130, 21] on button "Present" at bounding box center [1147, 19] width 65 height 26
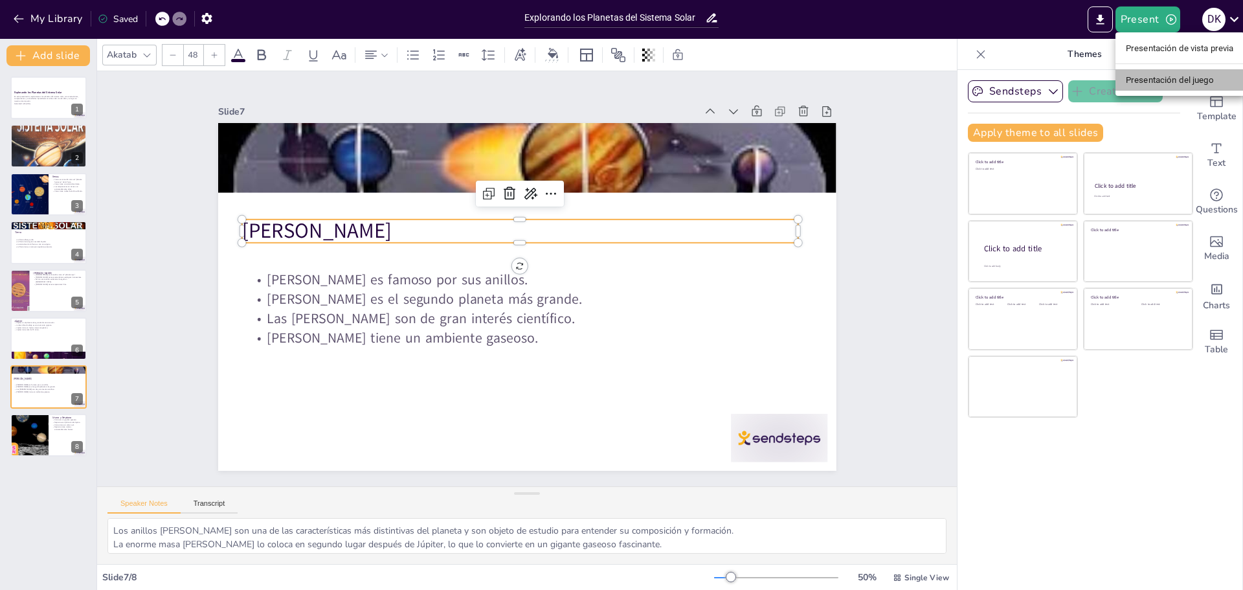
click at [1148, 82] on font "Presentación del juego" at bounding box center [1170, 80] width 88 height 10
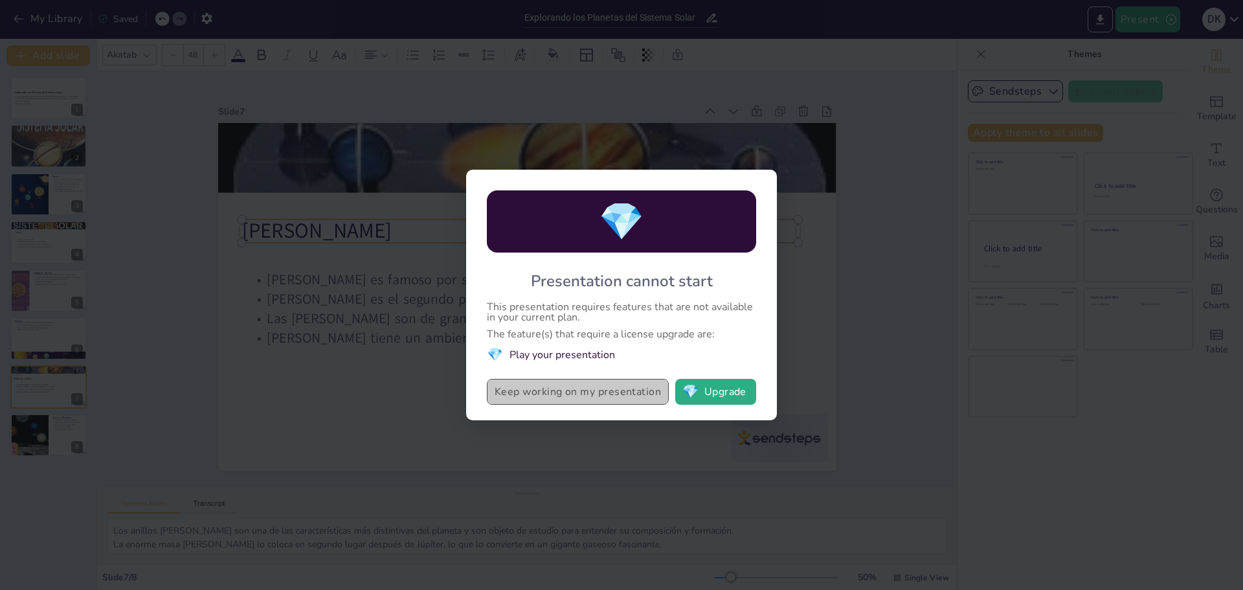
click at [588, 394] on button "Keep working on my presentation" at bounding box center [578, 392] width 182 height 26
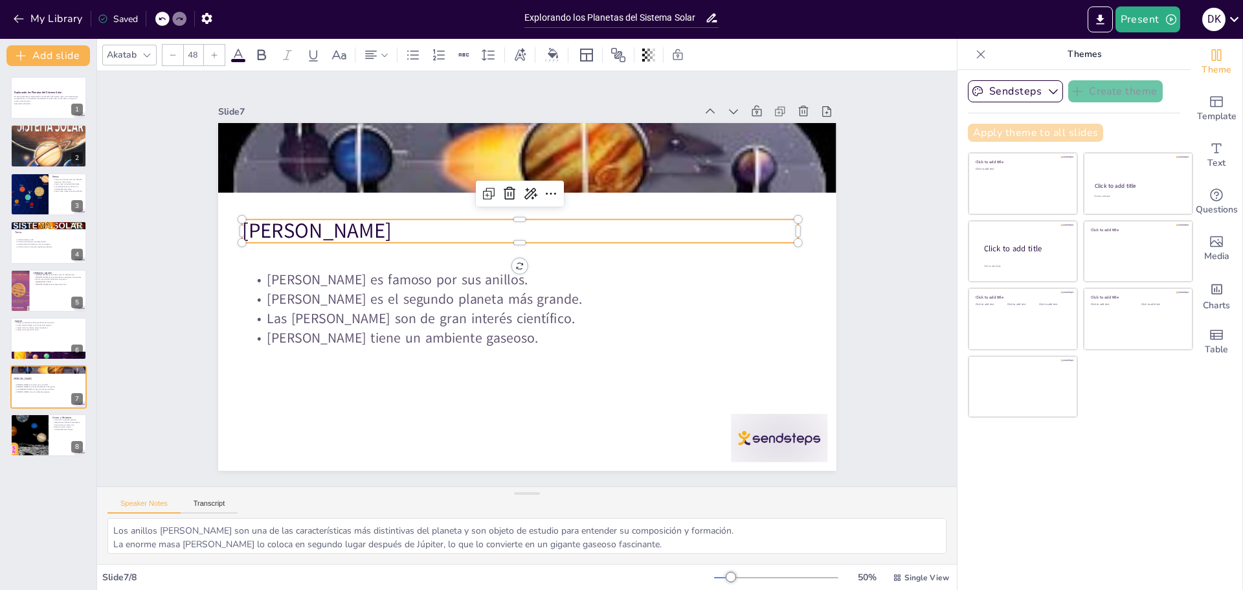
click at [984, 135] on button "Apply theme to all slides" at bounding box center [1035, 133] width 135 height 18
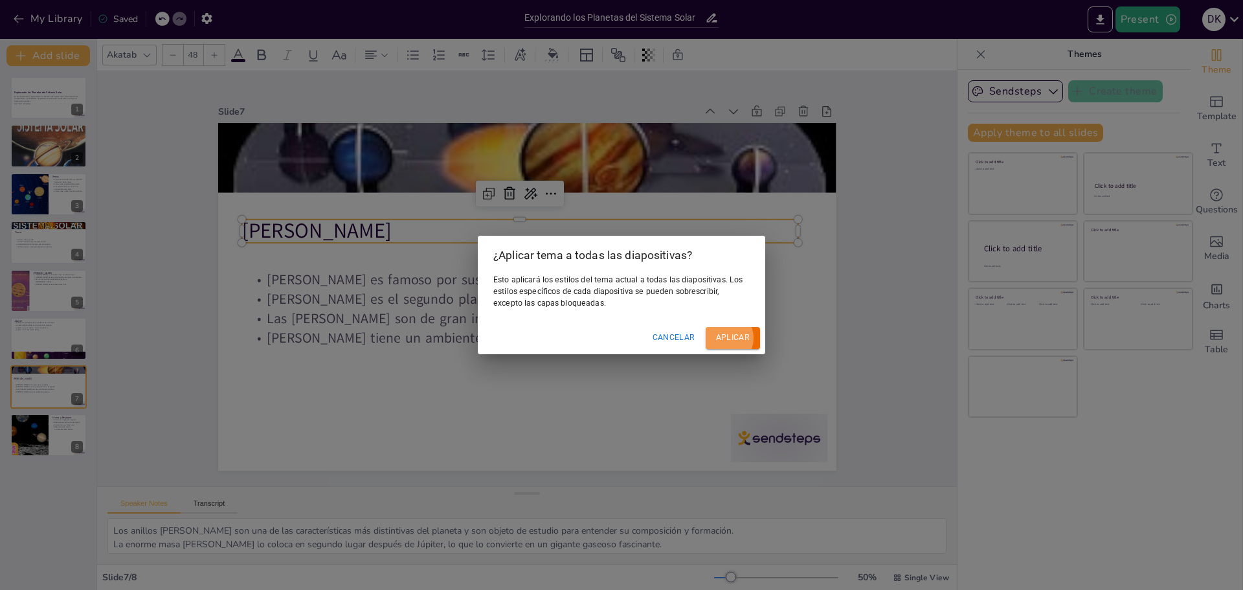
click at [731, 332] on button "Aplicar" at bounding box center [733, 337] width 54 height 21
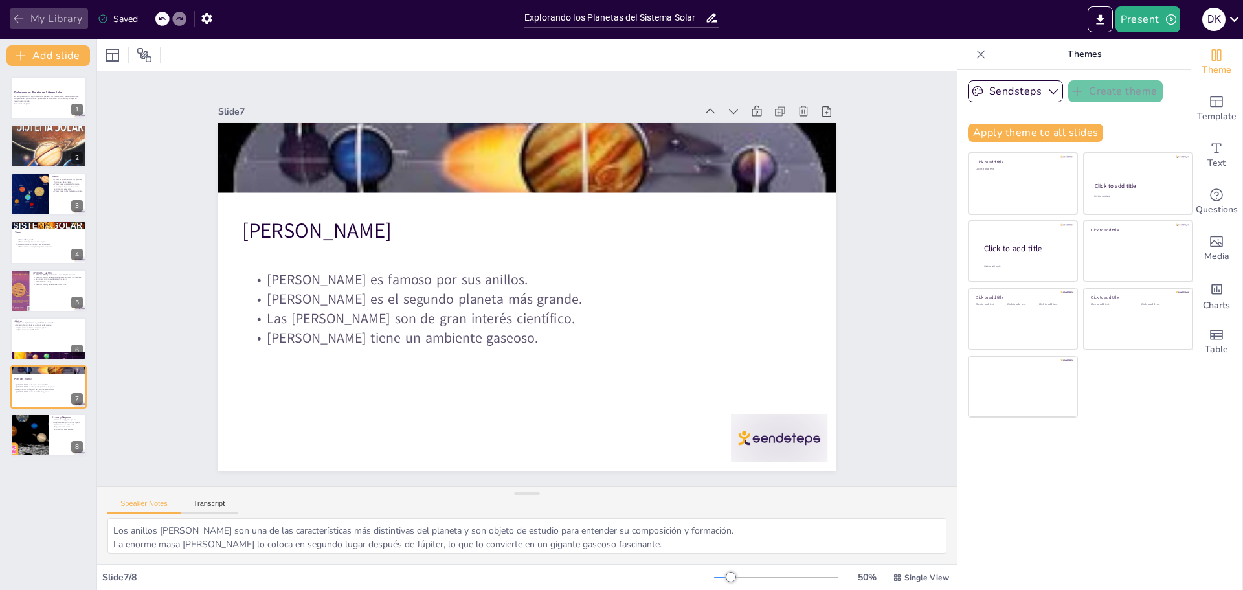
click at [47, 14] on button "My Library" at bounding box center [49, 18] width 78 height 21
